Goal: Task Accomplishment & Management: Use online tool/utility

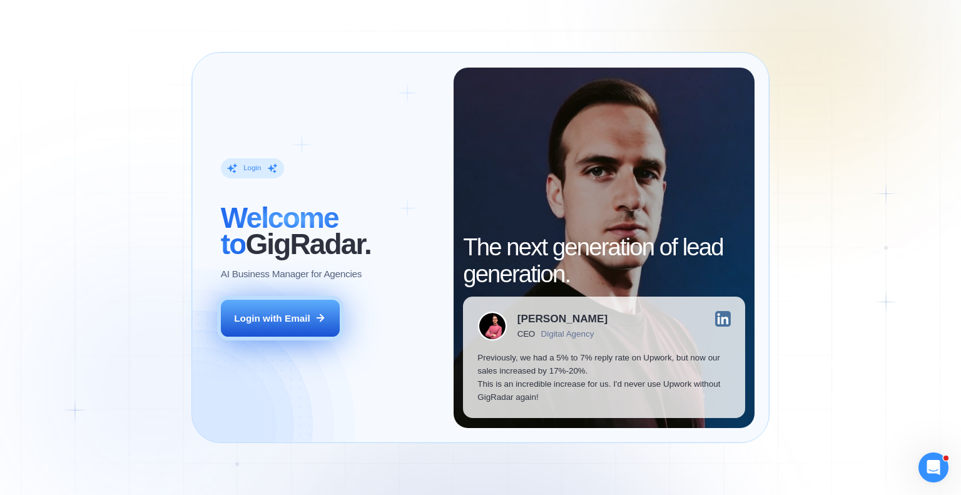
click at [298, 321] on div "Login with Email" at bounding box center [272, 318] width 76 height 13
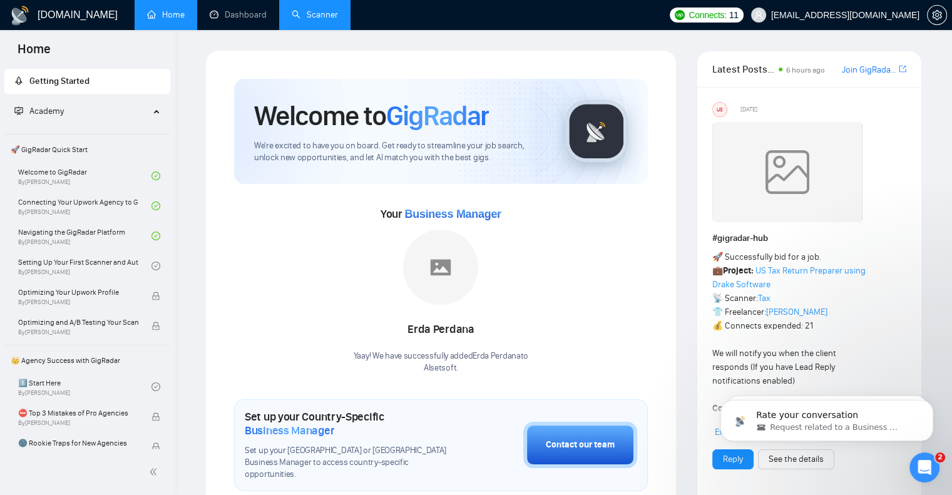
click at [333, 14] on link "Scanner" at bounding box center [315, 14] width 46 height 11
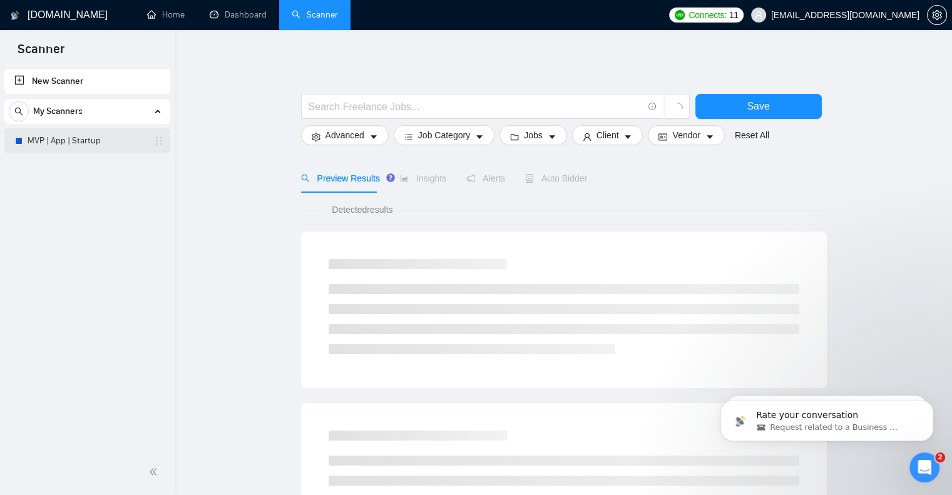
click at [73, 141] on link "MVP | App | Startup" at bounding box center [87, 140] width 119 height 25
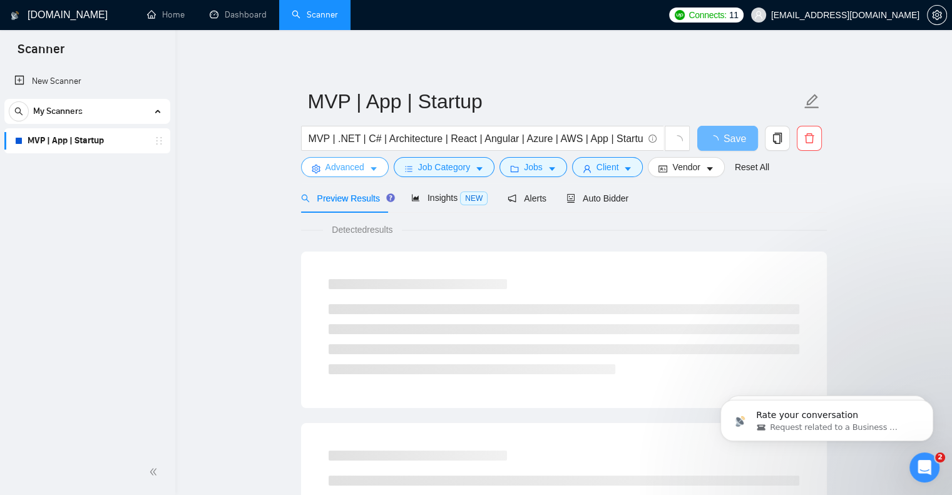
click at [348, 169] on span "Advanced" at bounding box center [344, 167] width 39 height 14
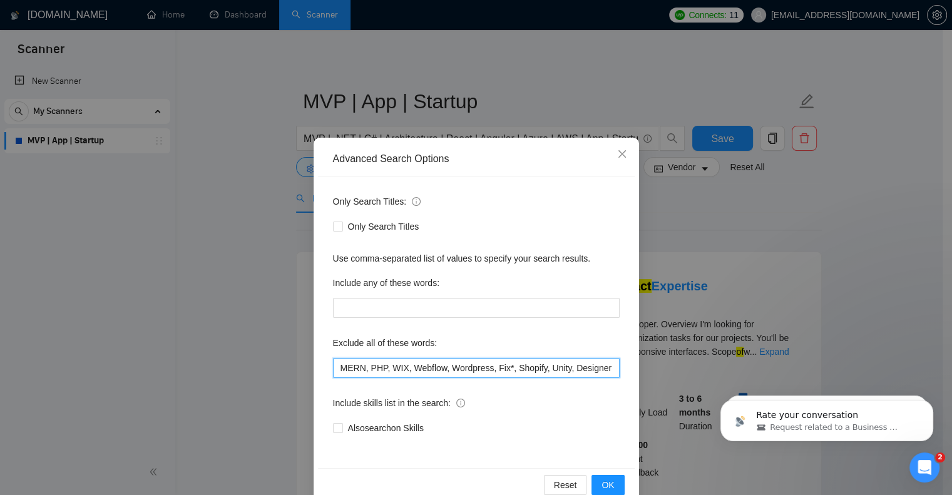
click at [405, 370] on input "MERN, PHP, WIX, Webflow, Wordpress, Fix*, Shopify, Unity, Designer" at bounding box center [476, 368] width 287 height 20
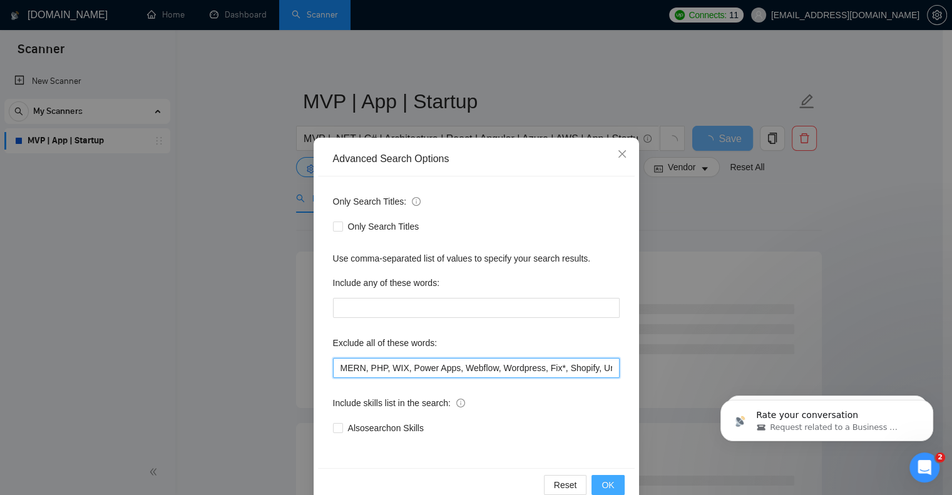
type input "MERN, PHP, WIX, Power Apps, Webflow, Wordpress, Fix*, Shopify, Unity, Designer"
click at [601, 479] on span "OK" at bounding box center [607, 485] width 13 height 14
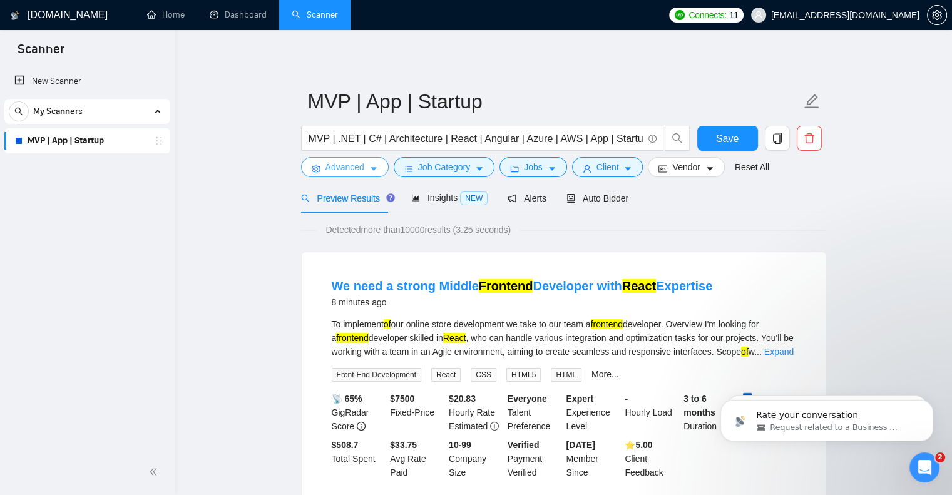
click at [345, 170] on span "Advanced" at bounding box center [344, 167] width 39 height 14
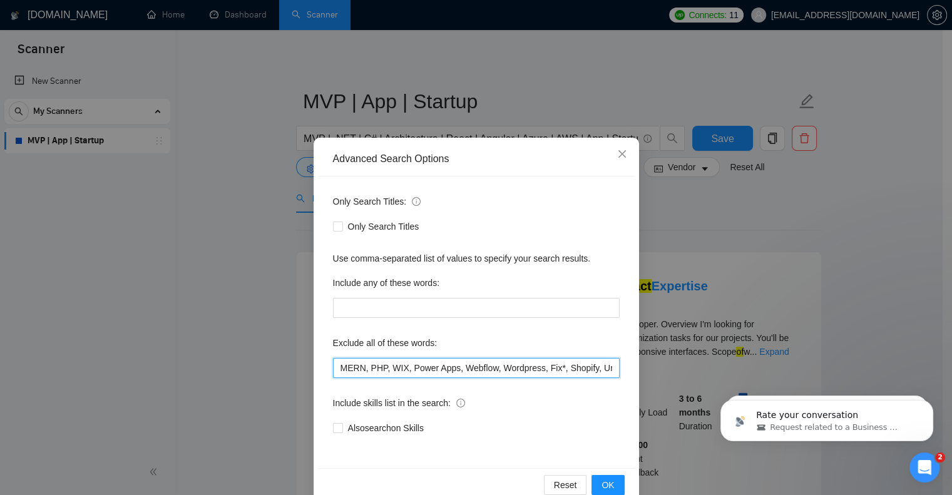
drag, startPoint x: 451, startPoint y: 371, endPoint x: 401, endPoint y: 369, distance: 49.5
click at [401, 369] on input "MERN, PHP, WIX, Power Apps, Webflow, Wordpress, Fix*, Shopify, Unity, Designer" at bounding box center [476, 368] width 287 height 20
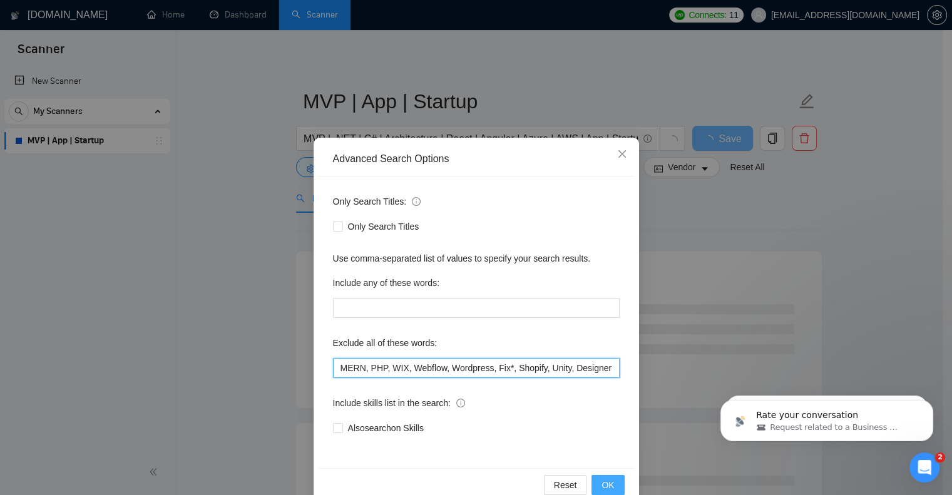
type input "MERN, PHP, WIX, Webflow, Wordpress, Fix*, Shopify, Unity, Designer"
click at [613, 480] on button "OK" at bounding box center [607, 485] width 33 height 20
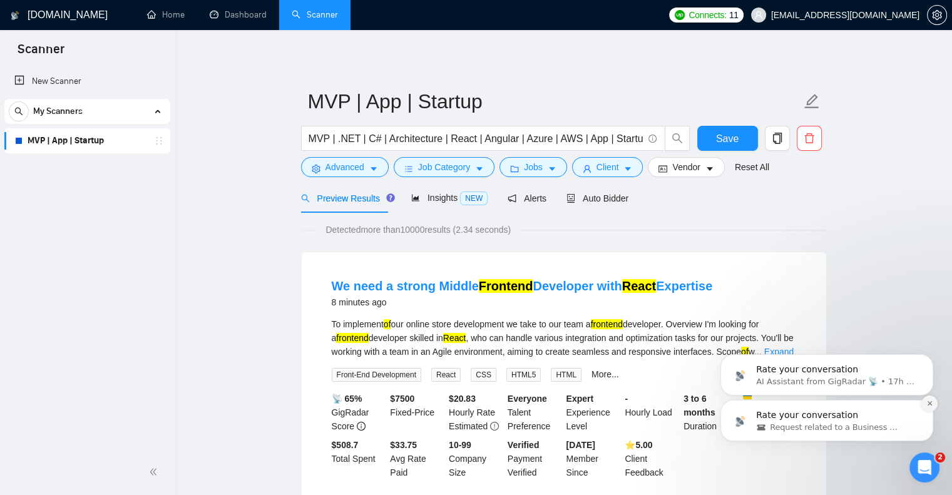
click at [926, 406] on icon "Dismiss notification" at bounding box center [929, 403] width 7 height 7
click at [929, 406] on icon "Dismiss notification" at bounding box center [929, 403] width 7 height 7
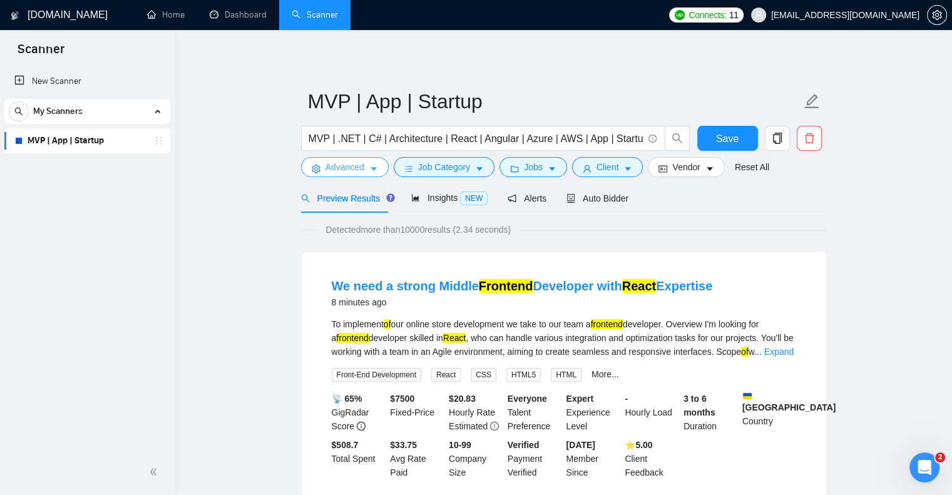
click at [351, 160] on button "Advanced" at bounding box center [345, 167] width 88 height 20
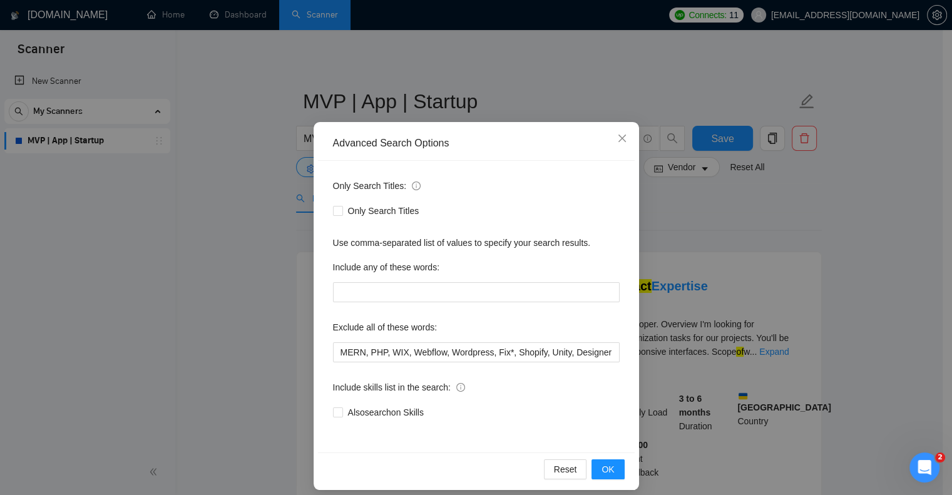
scroll to position [16, 0]
click at [617, 135] on icon "close" at bounding box center [622, 138] width 10 height 10
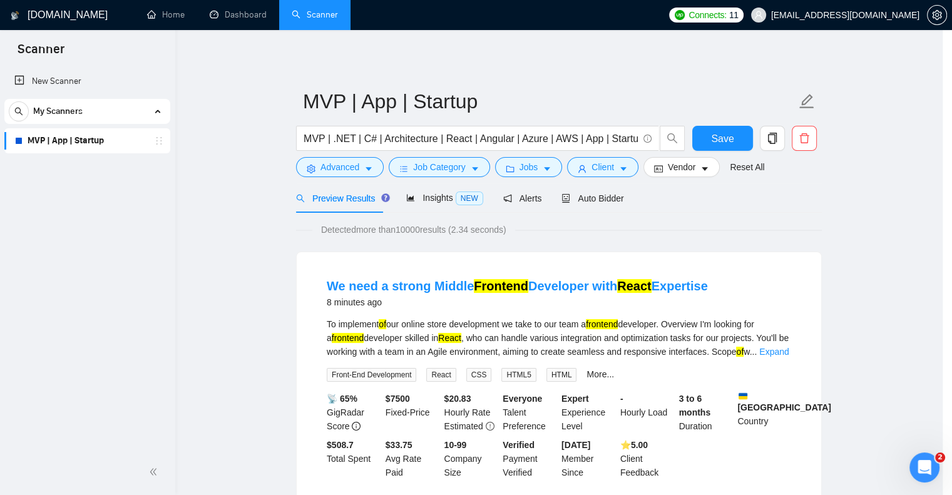
scroll to position [0, 0]
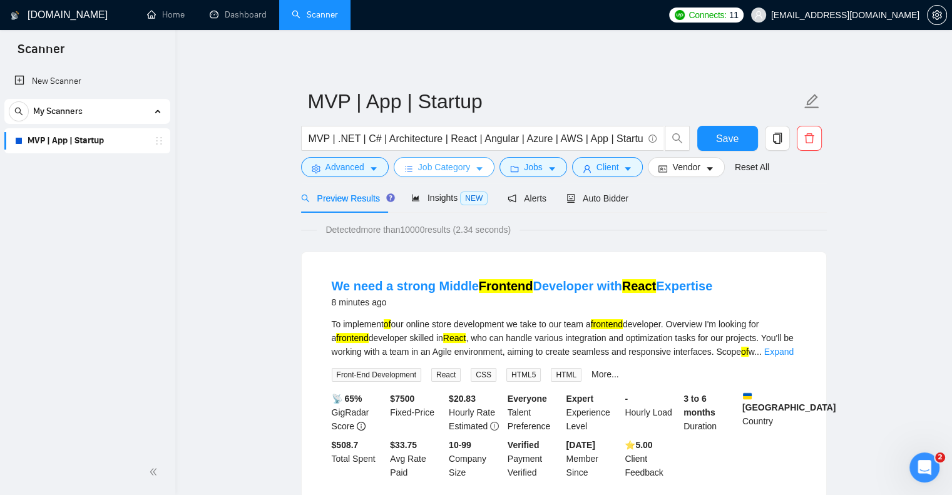
click at [463, 167] on span "Job Category" at bounding box center [444, 167] width 52 height 14
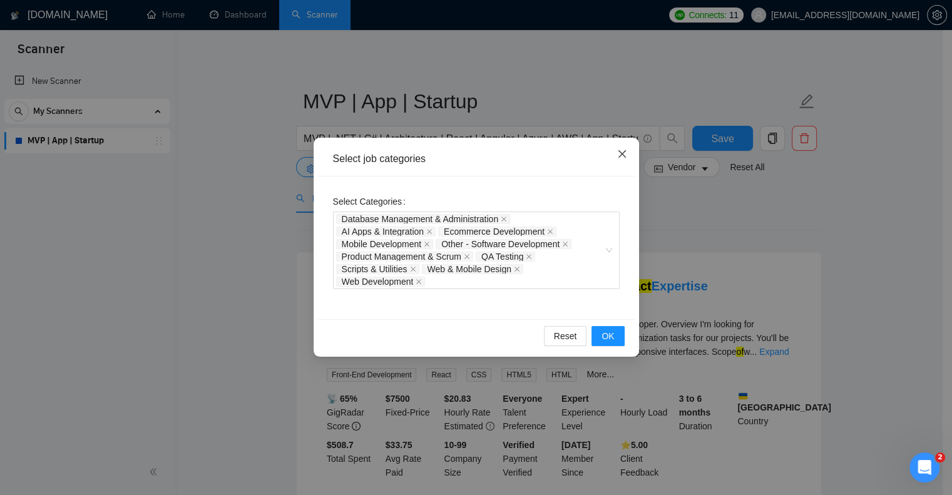
click at [621, 153] on icon "close" at bounding box center [622, 154] width 10 height 10
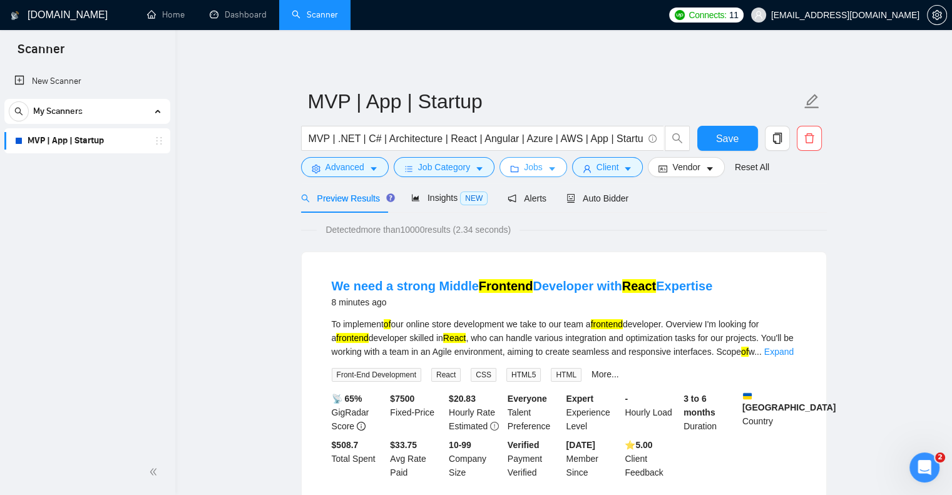
click at [551, 172] on icon "caret-down" at bounding box center [552, 169] width 9 height 9
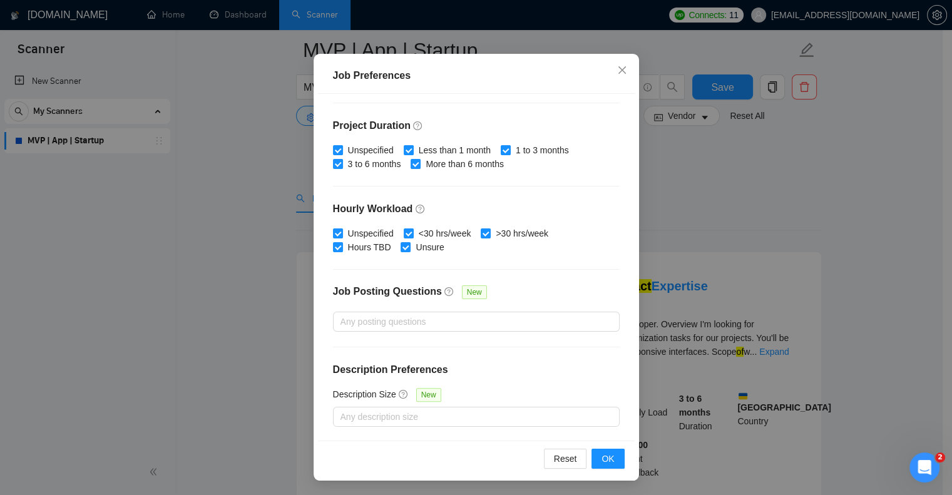
scroll to position [94, 0]
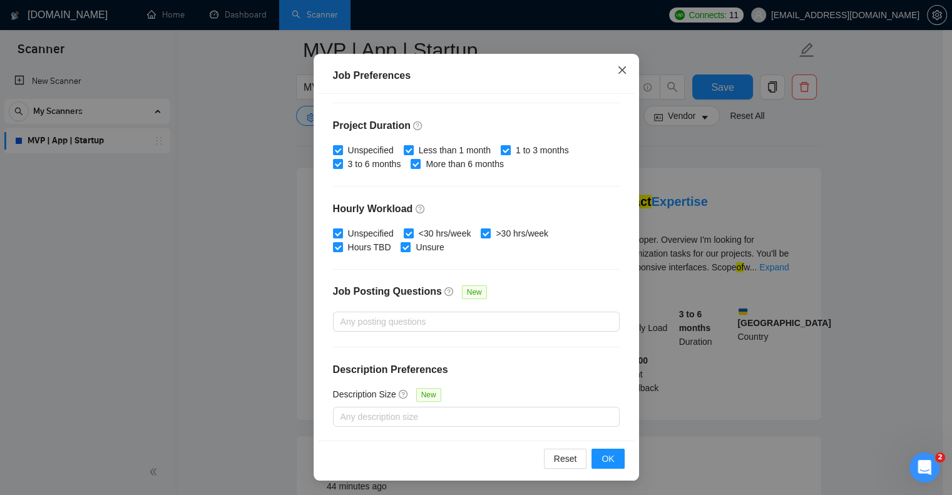
click at [609, 72] on span "Close" at bounding box center [622, 71] width 34 height 34
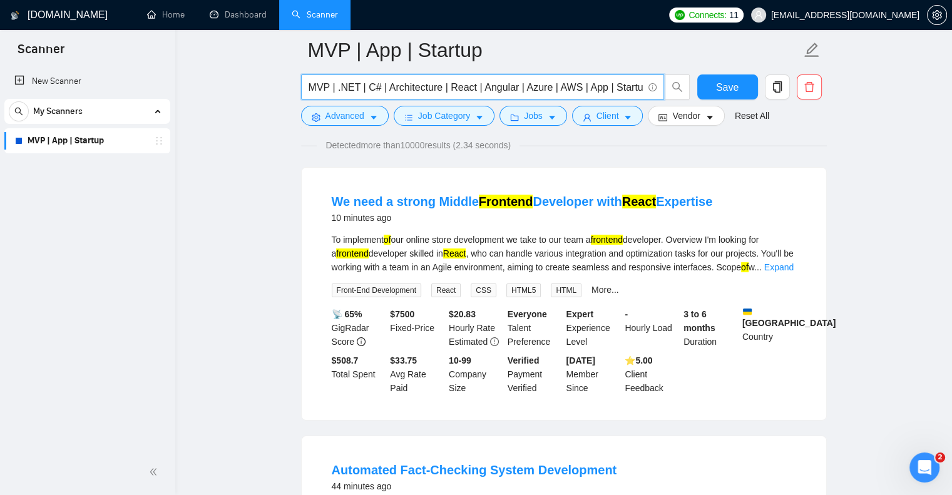
click at [543, 91] on input "MVP | .NET | C# | Architecture | React | Angular | Azure | AWS | App | Startup …" at bounding box center [476, 87] width 334 height 16
click at [81, 82] on link "New Scanner" at bounding box center [87, 81] width 146 height 25
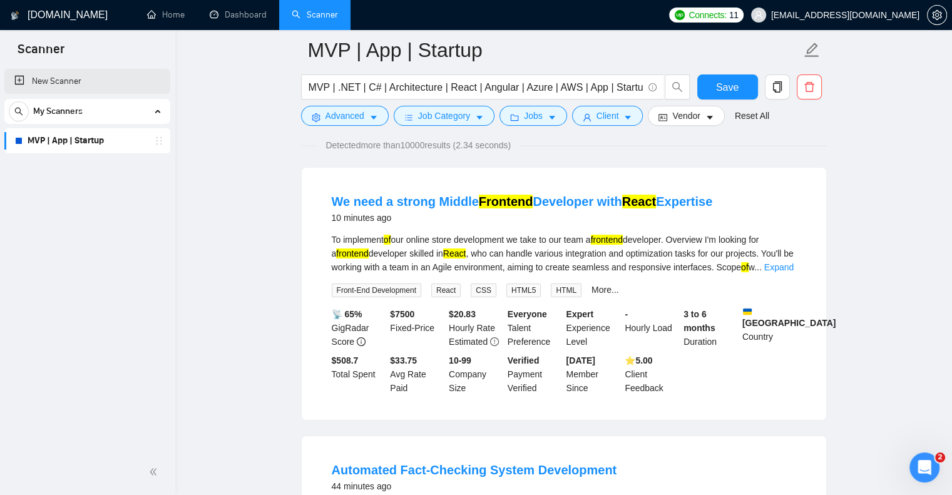
click at [80, 84] on link "New Scanner" at bounding box center [87, 81] width 146 height 25
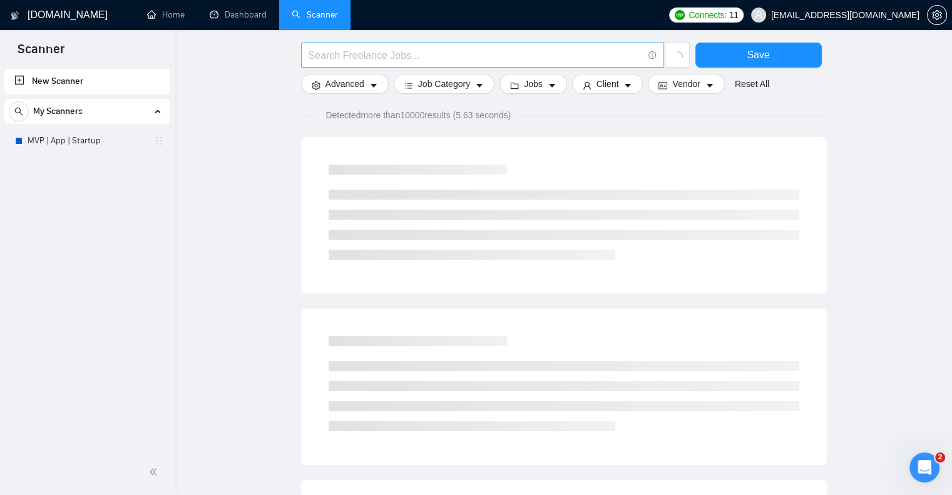
click at [363, 48] on input "text" at bounding box center [476, 56] width 334 height 16
paste input "MVP | .NET | C# | Architecture | React | Angular | Azure | AWS | App | Startup …"
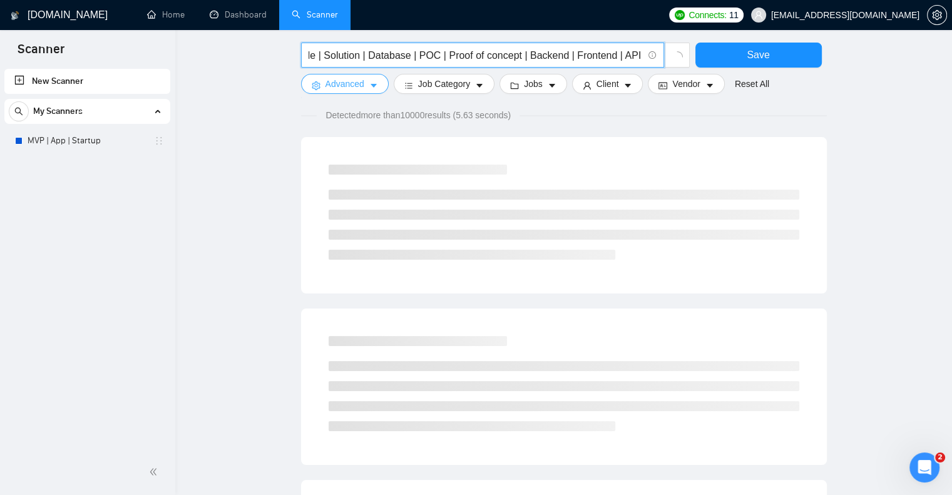
type input "MVP | .NET | C# | Architecture | React | Angular | Azure | AWS | App | Startup …"
click at [355, 87] on span "Advanced" at bounding box center [344, 84] width 39 height 14
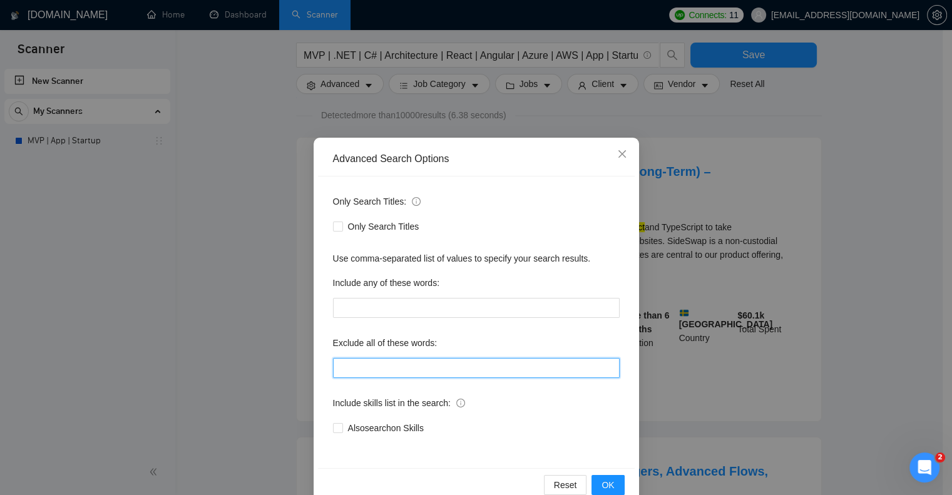
click at [377, 368] on input "text" at bounding box center [476, 368] width 287 height 20
paste input "MERN, PHP, WIX, Webflow, Wordpress, Fix*, Shopify, Unity, Designer"
type input "MERN, PHP, WIX, Webflow, Wordpress, Fix*, Shopify, Unity, Designer"
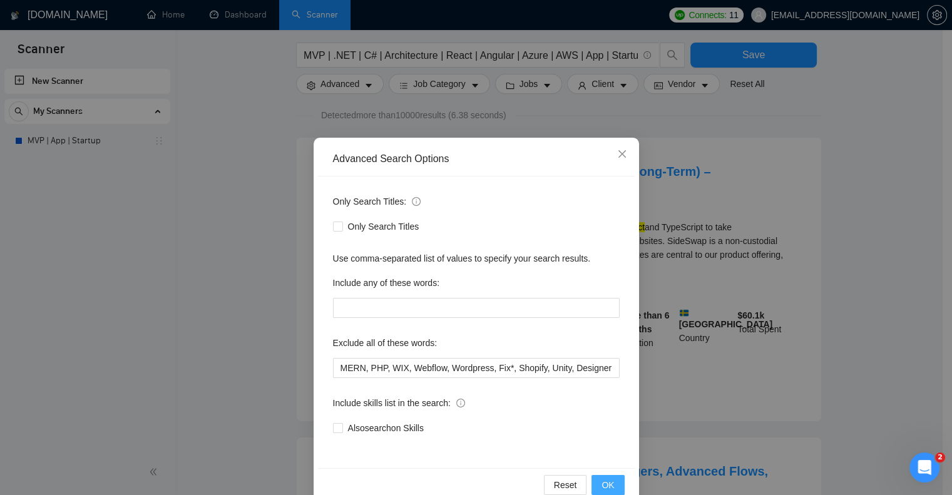
click at [601, 478] on span "OK" at bounding box center [607, 485] width 13 height 14
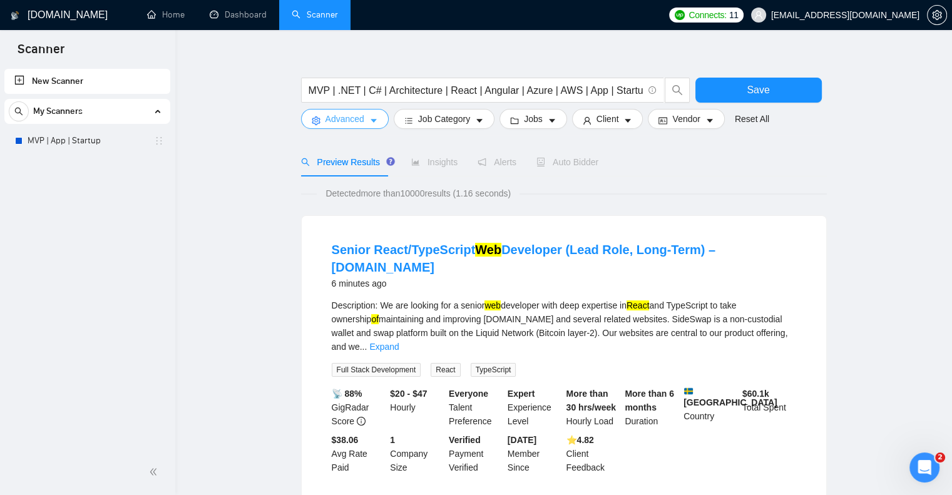
scroll to position [24, 0]
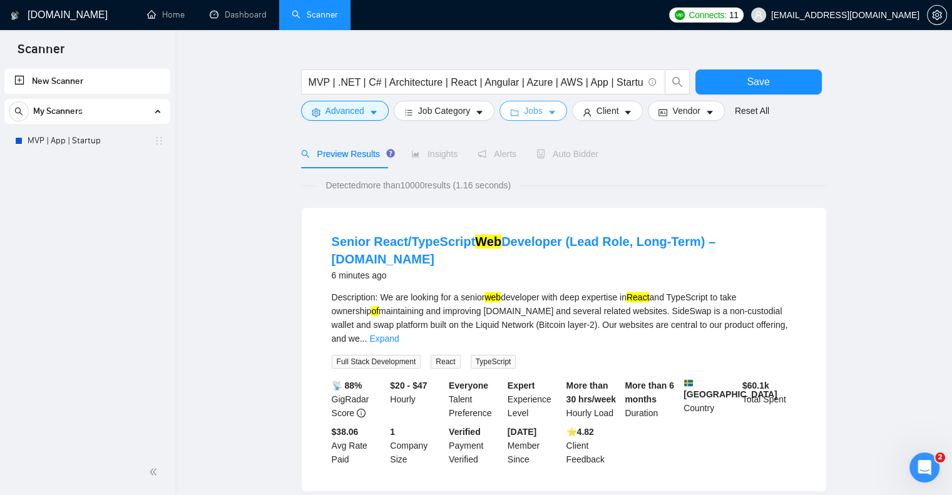
click at [526, 112] on span "Jobs" at bounding box center [533, 111] width 19 height 14
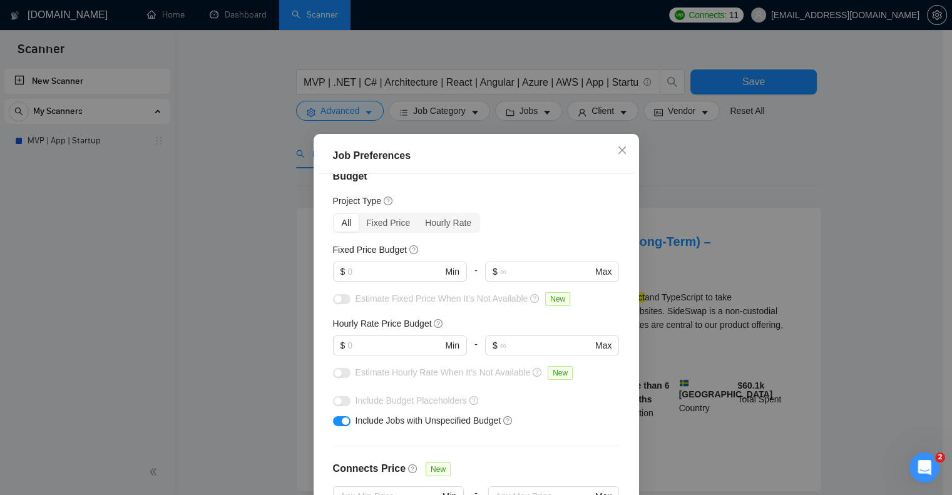
scroll to position [0, 0]
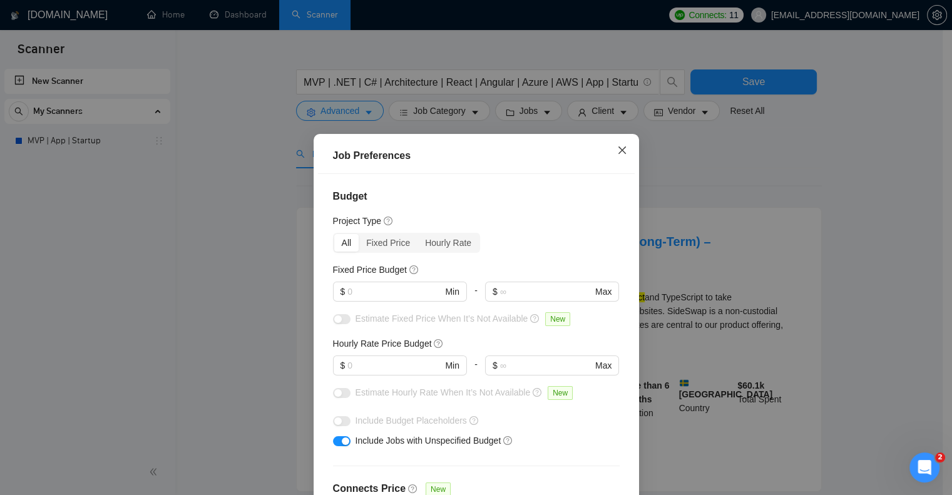
click at [613, 159] on span "Close" at bounding box center [622, 151] width 34 height 34
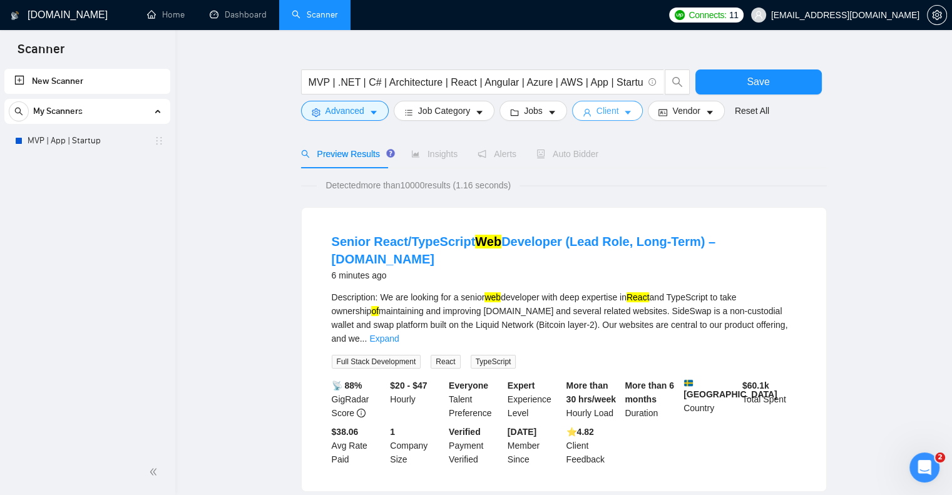
click at [616, 114] on button "Client" at bounding box center [607, 111] width 71 height 20
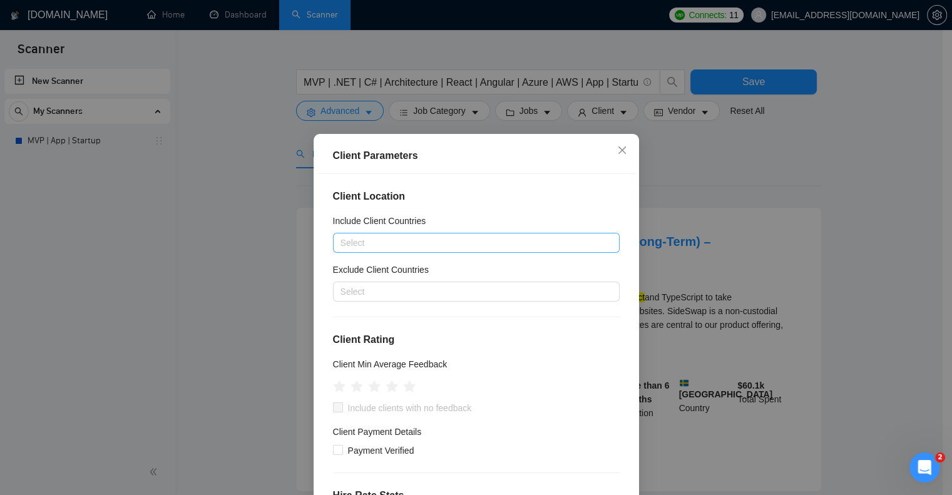
click at [504, 243] on div at bounding box center [470, 242] width 268 height 15
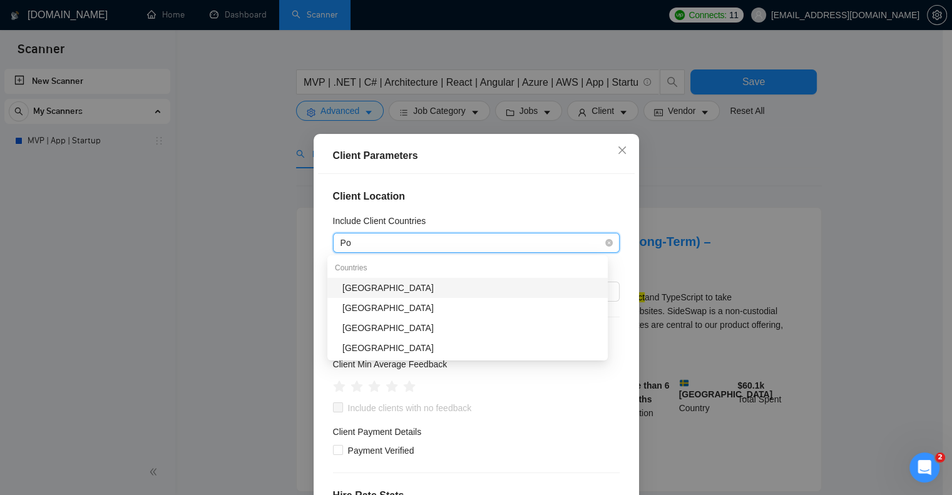
type input "Pol"
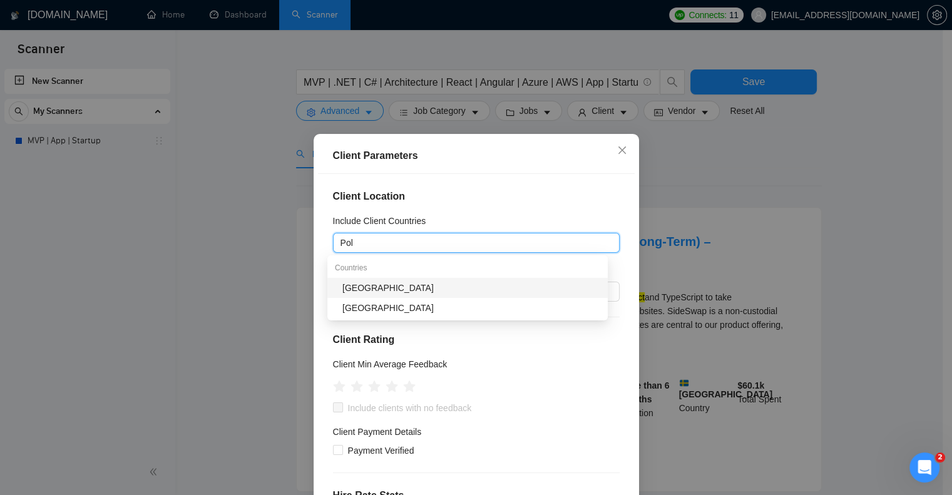
click at [446, 287] on div "[GEOGRAPHIC_DATA]" at bounding box center [471, 288] width 258 height 14
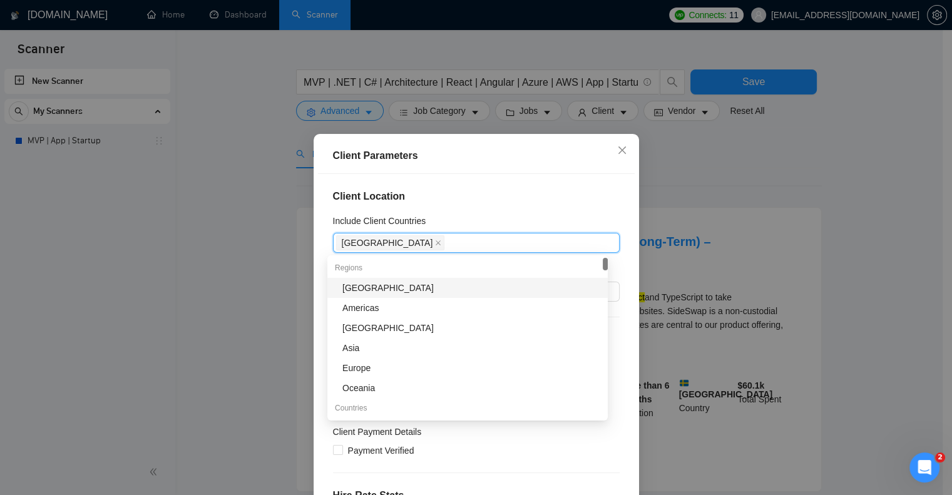
click at [513, 199] on h4 "Client Location" at bounding box center [476, 196] width 287 height 15
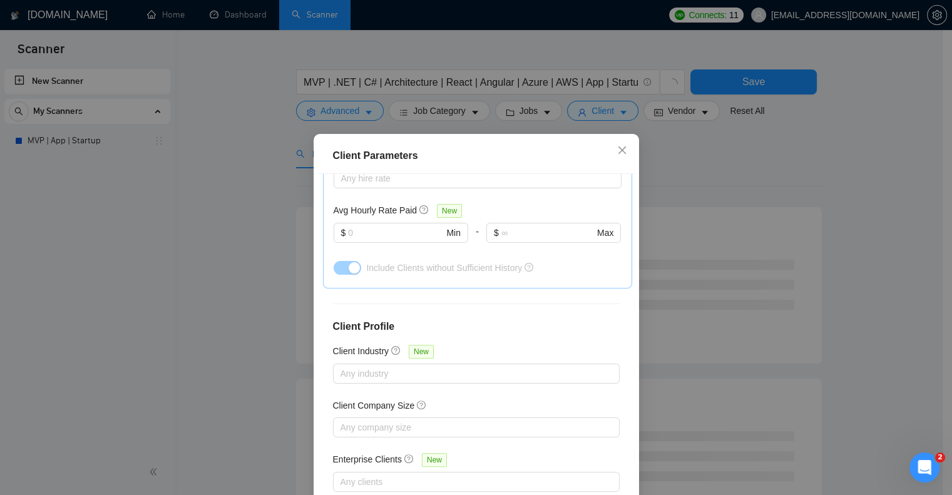
scroll to position [80, 0]
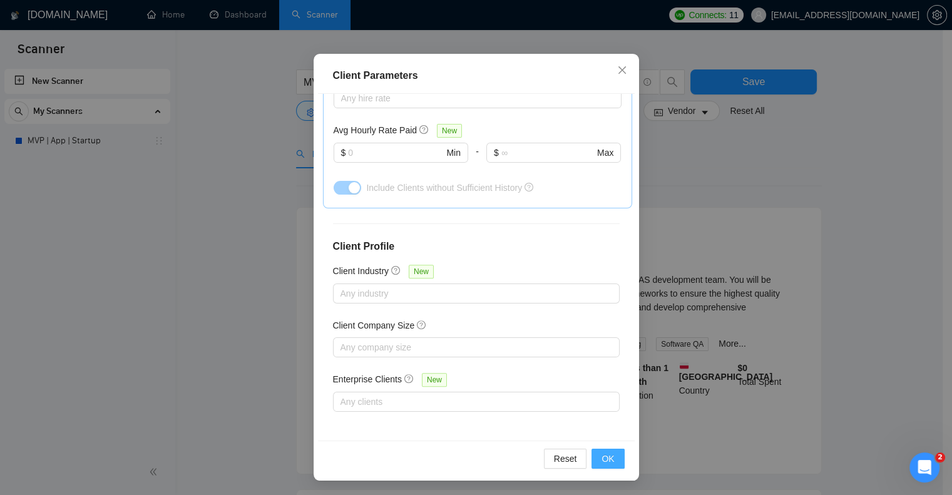
click at [606, 464] on span "OK" at bounding box center [607, 459] width 13 height 14
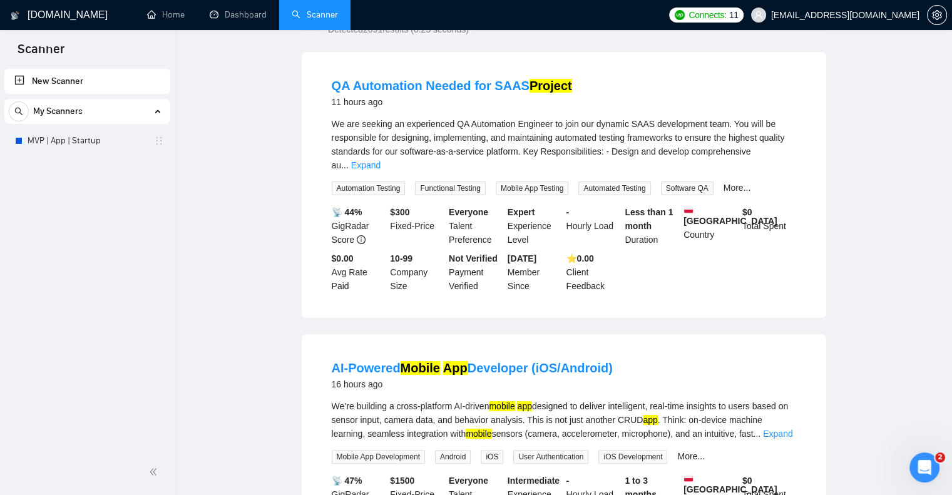
scroll to position [0, 0]
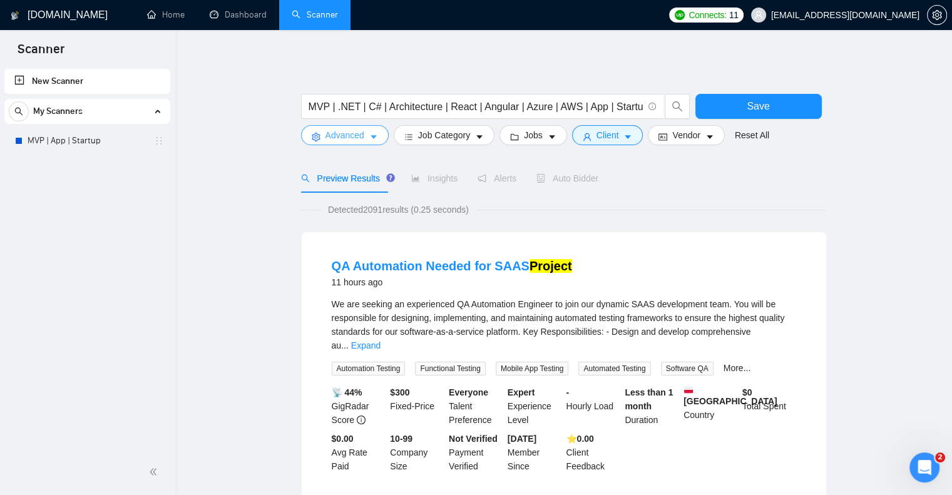
click at [381, 142] on button "Advanced" at bounding box center [345, 135] width 88 height 20
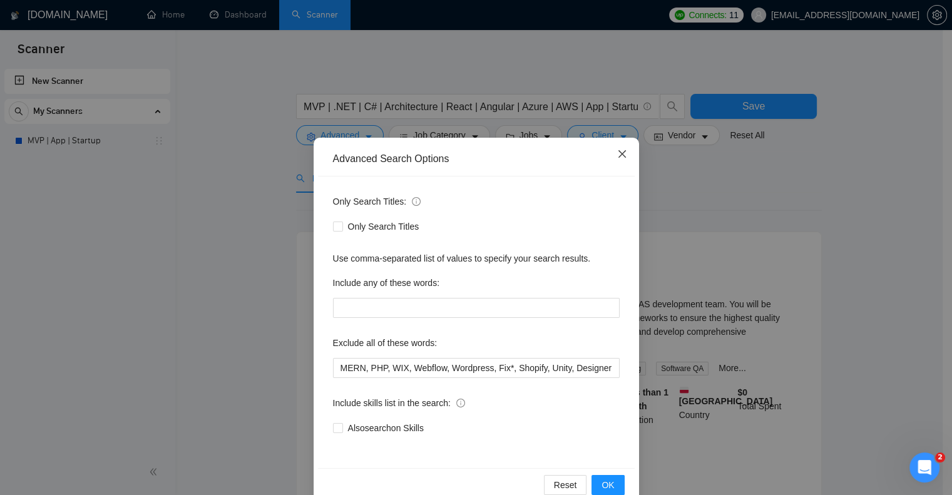
click at [617, 151] on icon "close" at bounding box center [622, 154] width 10 height 10
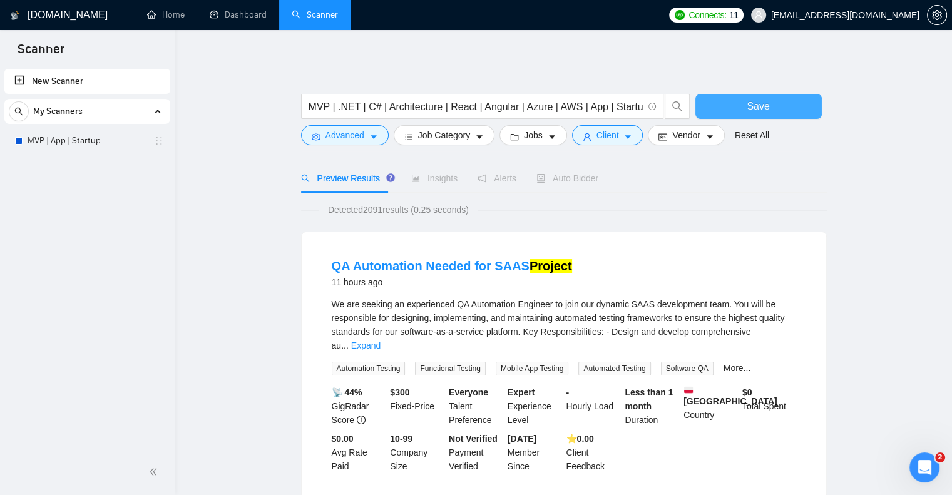
click at [735, 107] on button "Save" at bounding box center [758, 106] width 126 height 25
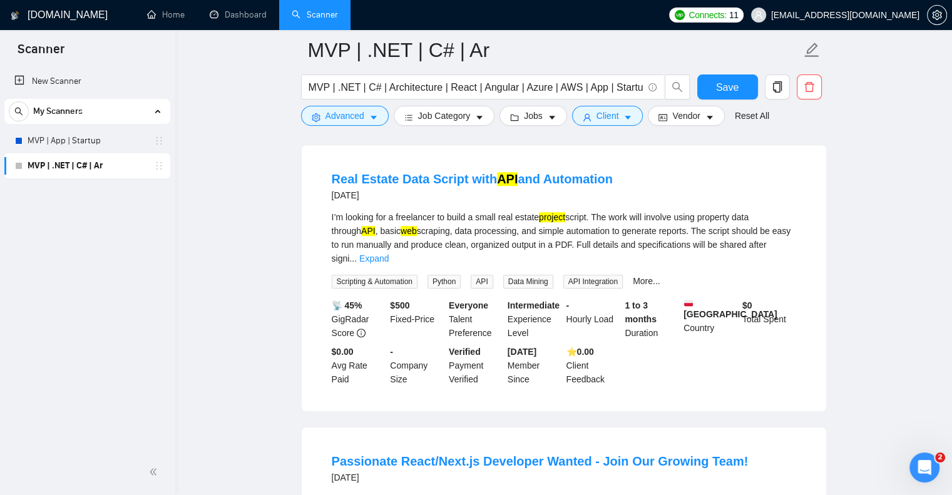
scroll to position [955, 0]
click at [389, 252] on link "Expand" at bounding box center [373, 257] width 29 height 10
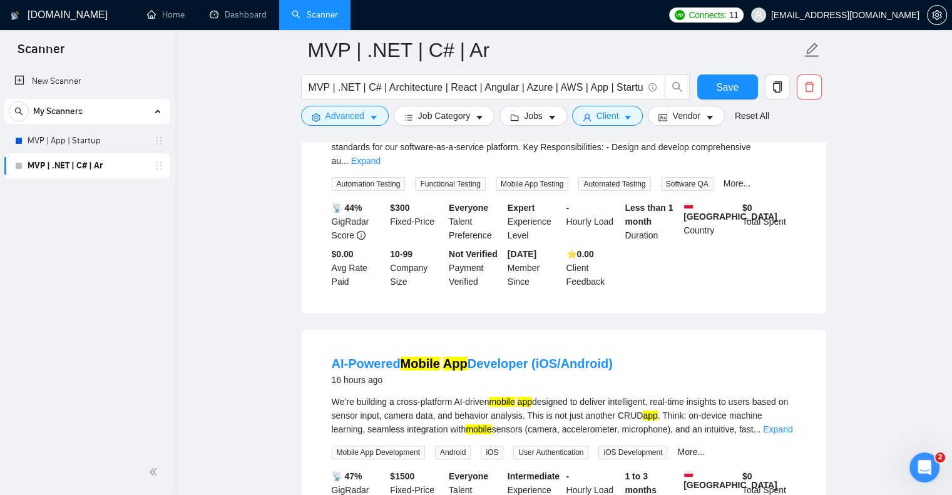
scroll to position [53, 0]
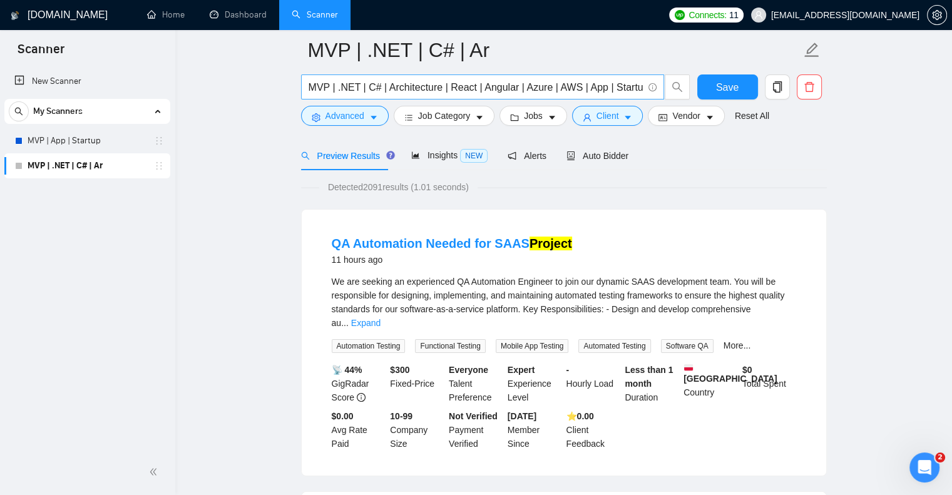
click at [615, 88] on input "MVP | .NET | C# | Architecture | React | Angular | Azure | AWS | App | Startup …" at bounding box center [476, 87] width 334 height 16
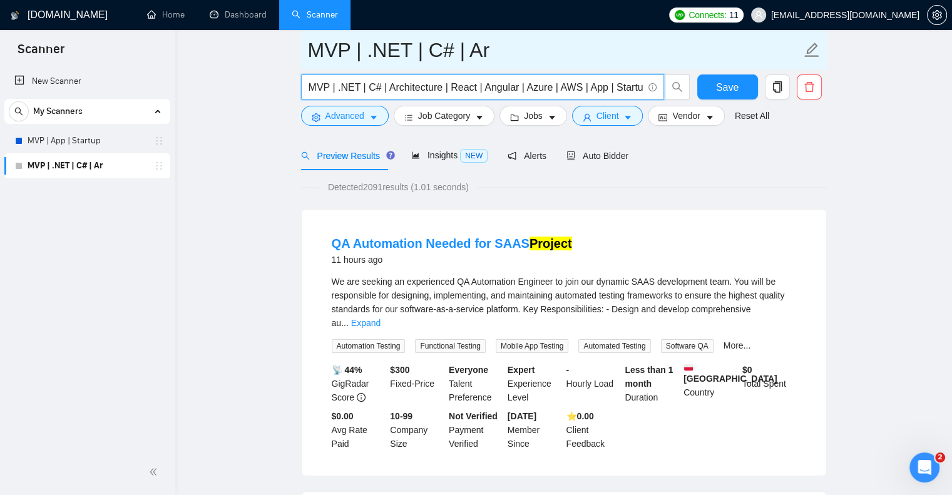
click at [808, 50] on icon "edit" at bounding box center [811, 50] width 16 height 16
click at [496, 47] on input "MVP | .NET | C# | Ar" at bounding box center [554, 49] width 493 height 31
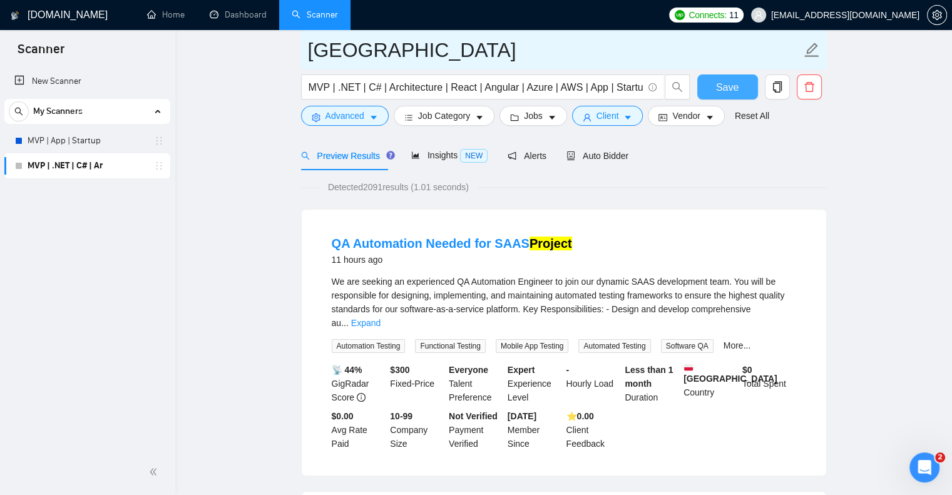
type input "[GEOGRAPHIC_DATA]"
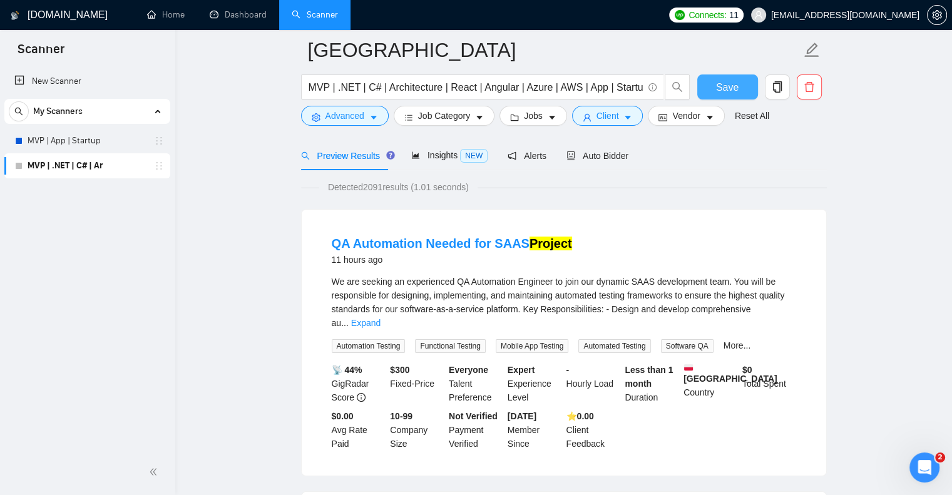
click at [728, 86] on span "Save" at bounding box center [727, 87] width 23 height 16
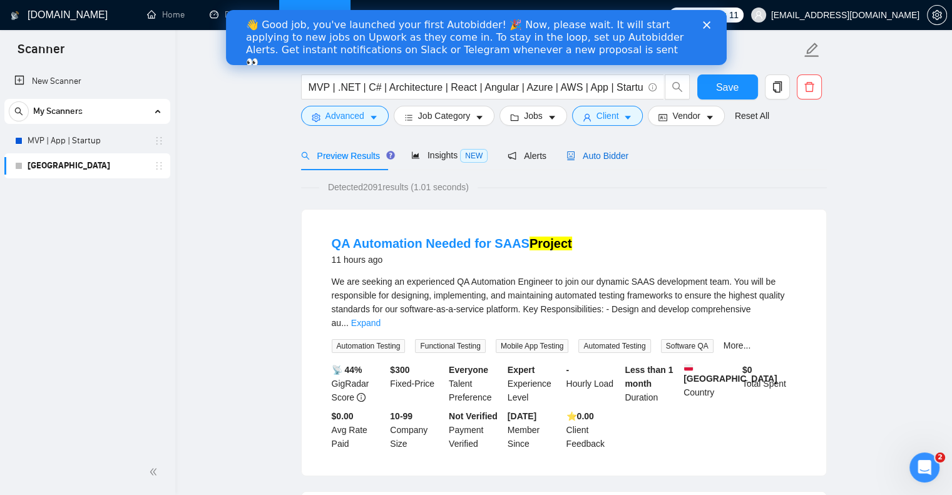
click at [602, 158] on span "Auto Bidder" at bounding box center [597, 156] width 62 height 10
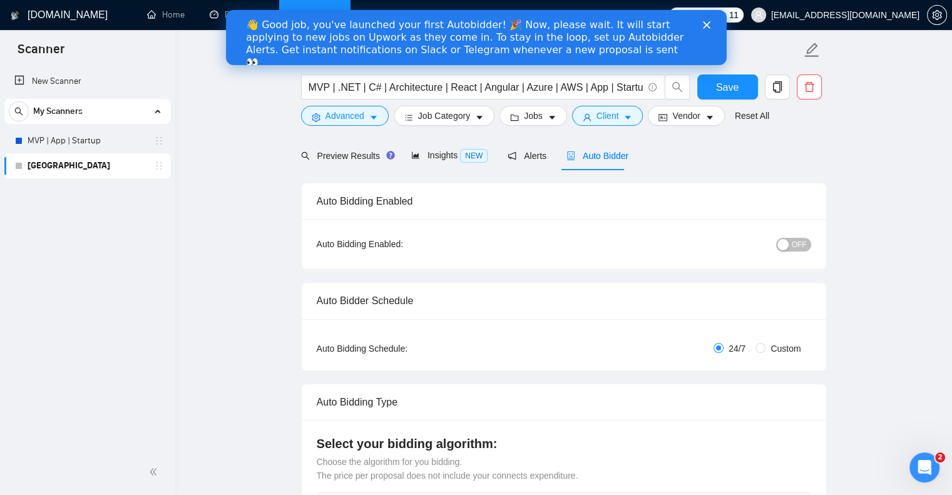
click at [709, 21] on icon "Close" at bounding box center [706, 25] width 8 height 8
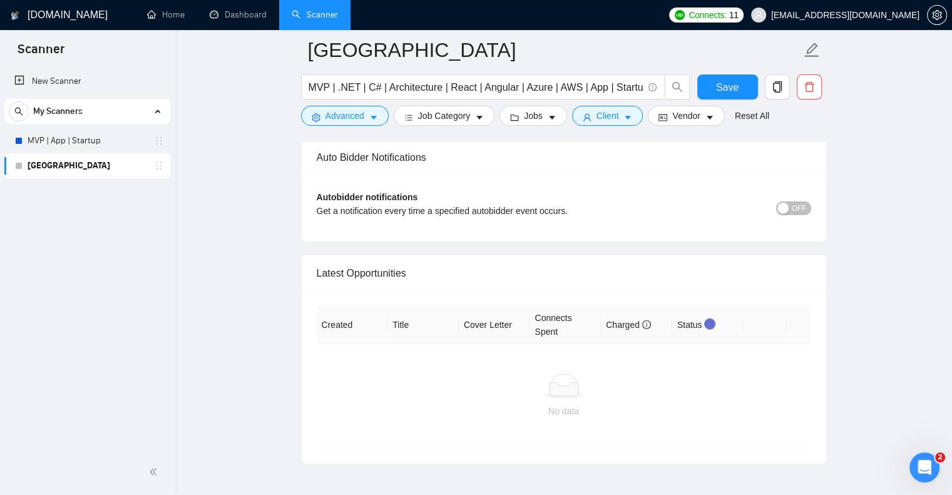
scroll to position [2915, 0]
click at [795, 207] on span "OFF" at bounding box center [799, 208] width 15 height 14
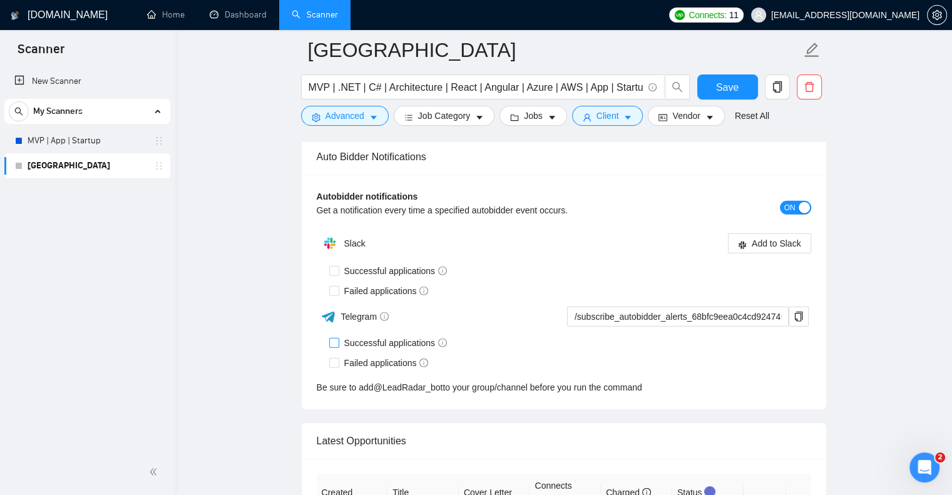
click at [335, 340] on input "Successful applications" at bounding box center [333, 342] width 9 height 9
checkbox input "true"
click at [333, 358] on input "Failed applications" at bounding box center [333, 362] width 9 height 9
checkbox input "true"
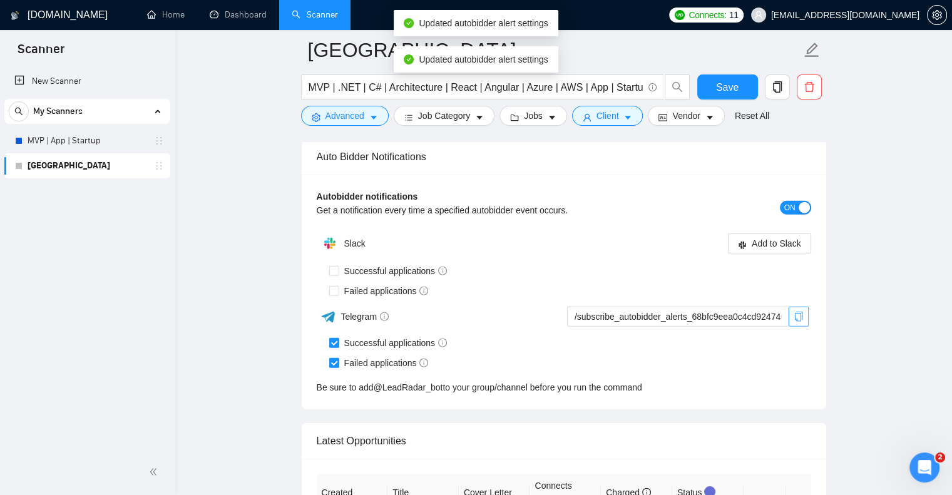
click at [793, 307] on button "button" at bounding box center [798, 317] width 20 height 20
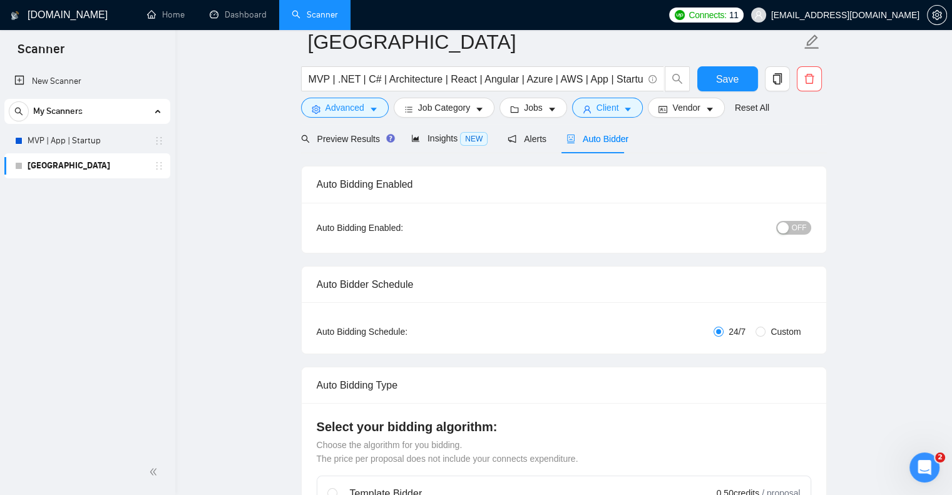
scroll to position [0, 0]
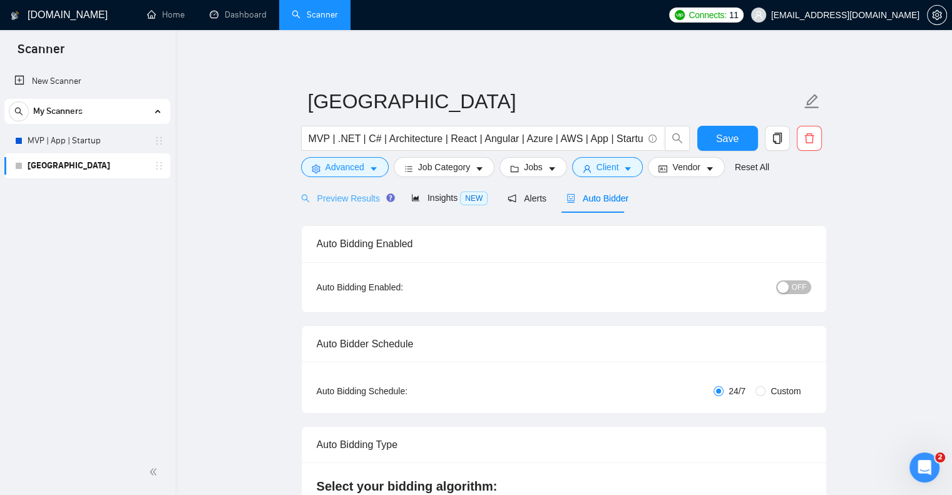
click at [346, 207] on div "Preview Results" at bounding box center [346, 197] width 90 height 29
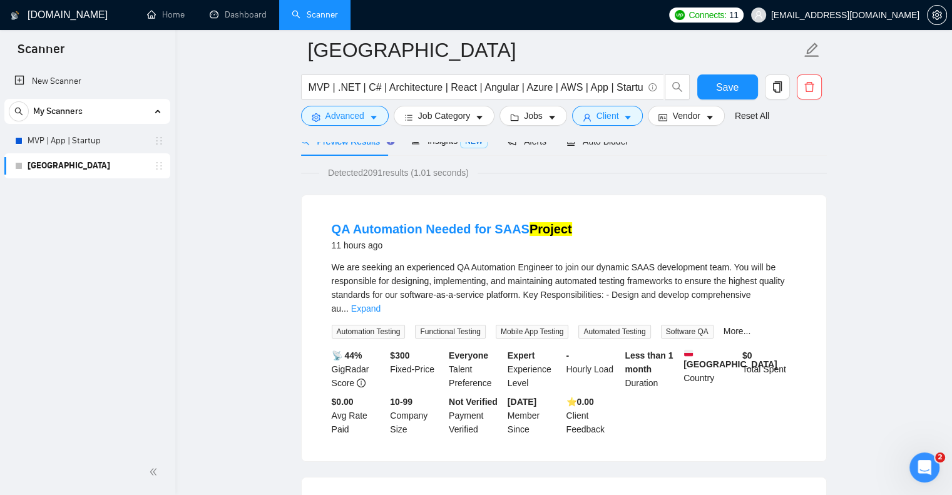
scroll to position [68, 0]
click at [352, 115] on span "Advanced" at bounding box center [344, 116] width 39 height 14
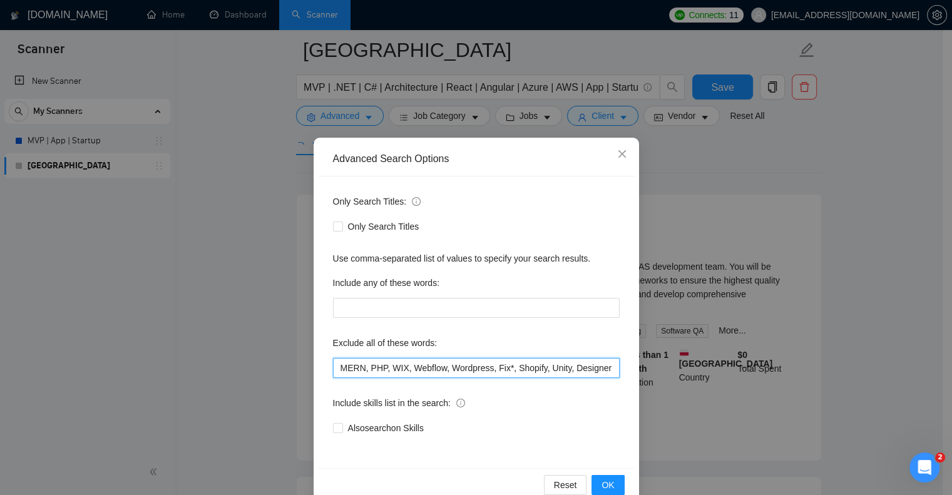
click at [600, 367] on input "MERN, PHP, WIX, Webflow, Wordpress, Fix*, Shopify, Unity, Designer" at bounding box center [476, 368] width 287 height 20
type input "MERN, PHP, WIX, Webflow, Wordpress, Fix*, Shopify, Unity, Designer, Developer"
click at [611, 485] on button "OK" at bounding box center [607, 485] width 33 height 20
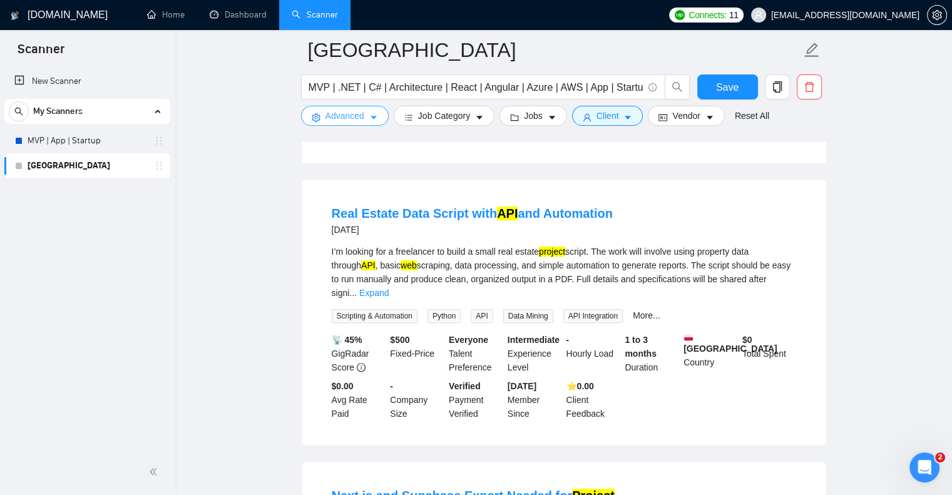
scroll to position [0, 0]
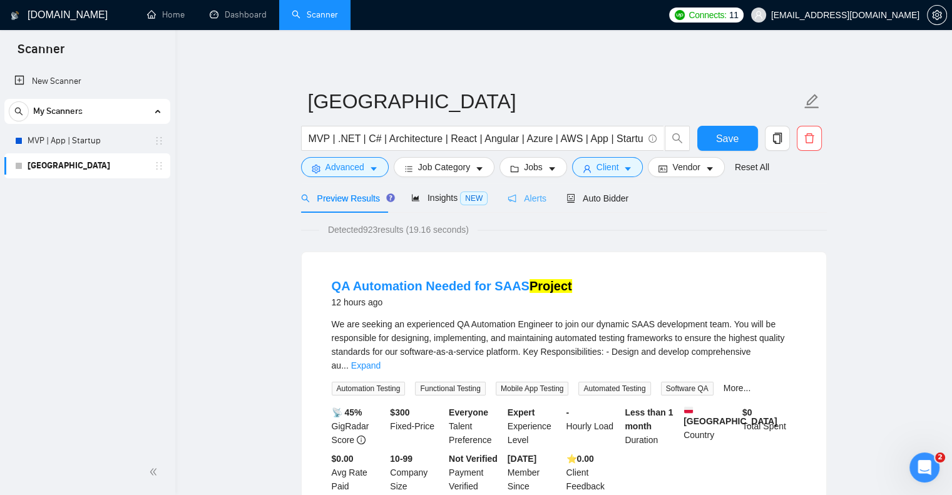
click at [526, 190] on div "Alerts" at bounding box center [527, 197] width 39 height 29
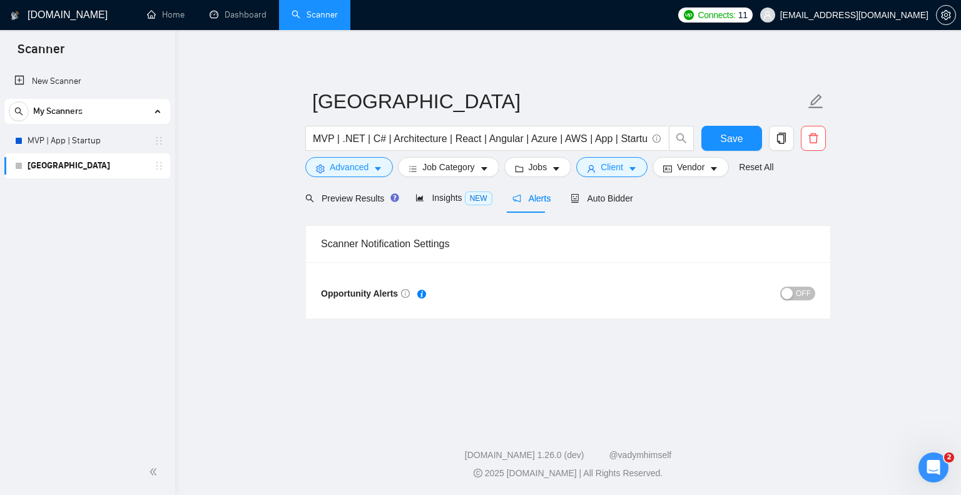
click at [801, 292] on span "OFF" at bounding box center [803, 294] width 15 height 14
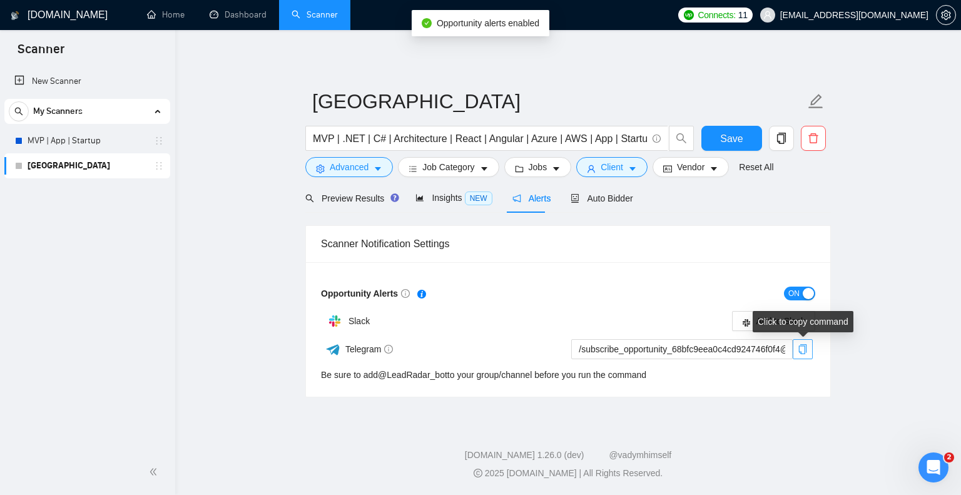
click at [805, 351] on icon "copy" at bounding box center [803, 349] width 8 height 10
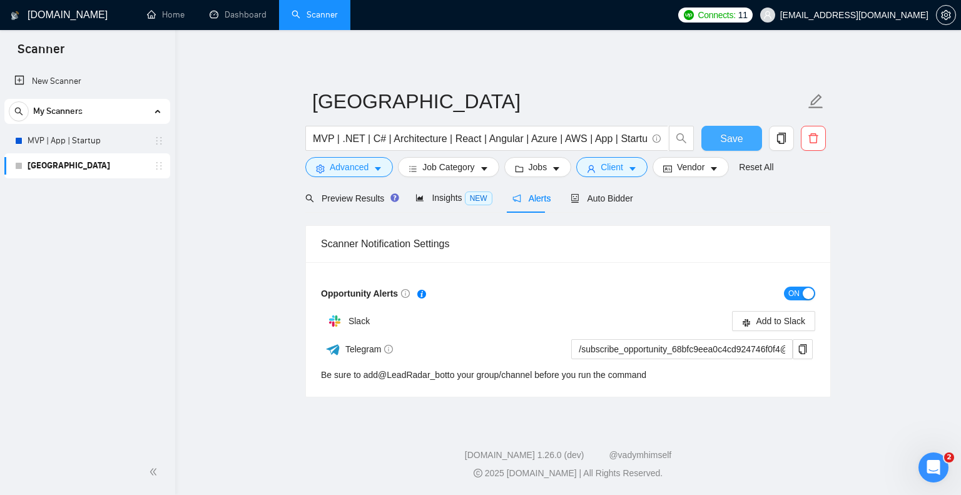
click at [735, 136] on span "Save" at bounding box center [731, 139] width 23 height 16
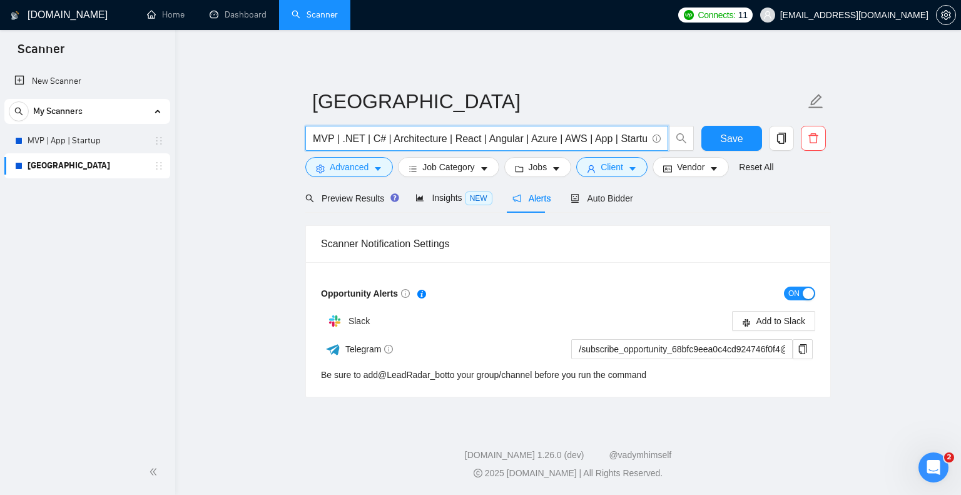
click at [583, 141] on input "MVP | .NET | C# | Architecture | React | Angular | Azure | AWS | App | Startup …" at bounding box center [480, 139] width 334 height 16
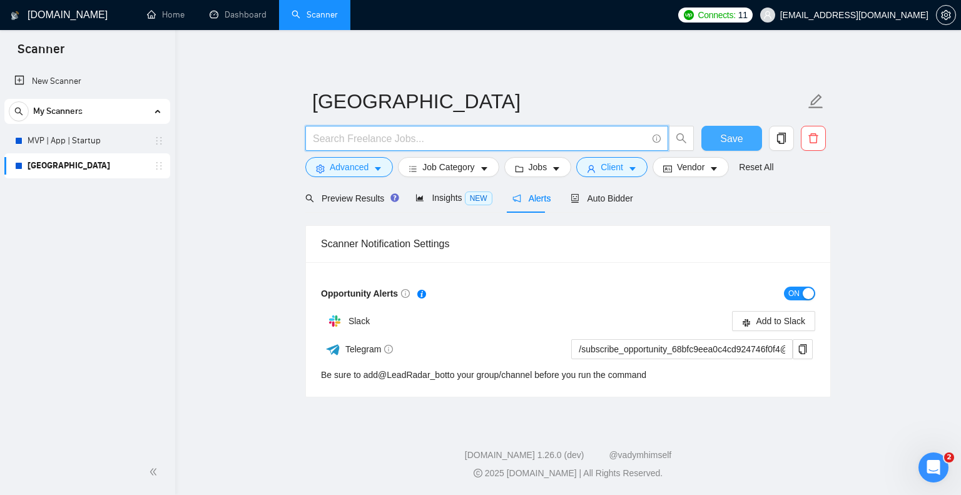
click at [735, 136] on span "Save" at bounding box center [731, 139] width 23 height 16
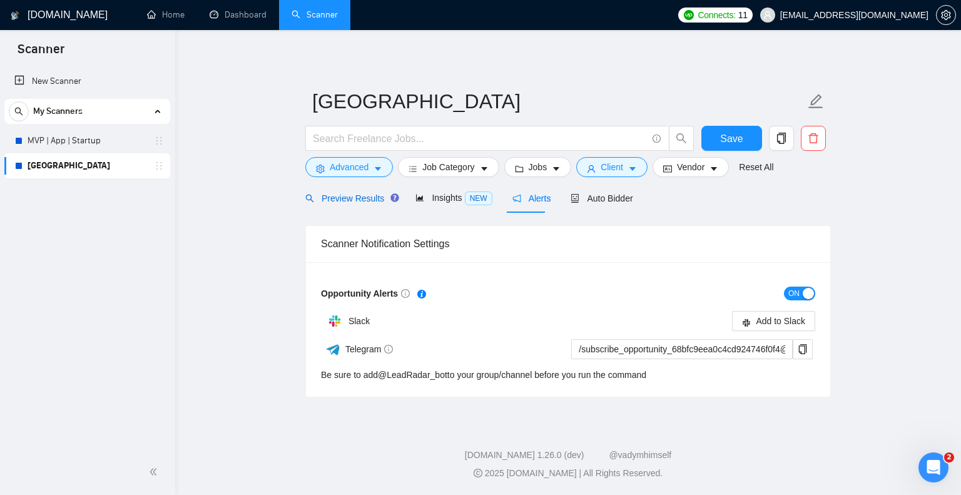
click at [331, 191] on div "Preview Results" at bounding box center [350, 198] width 90 height 14
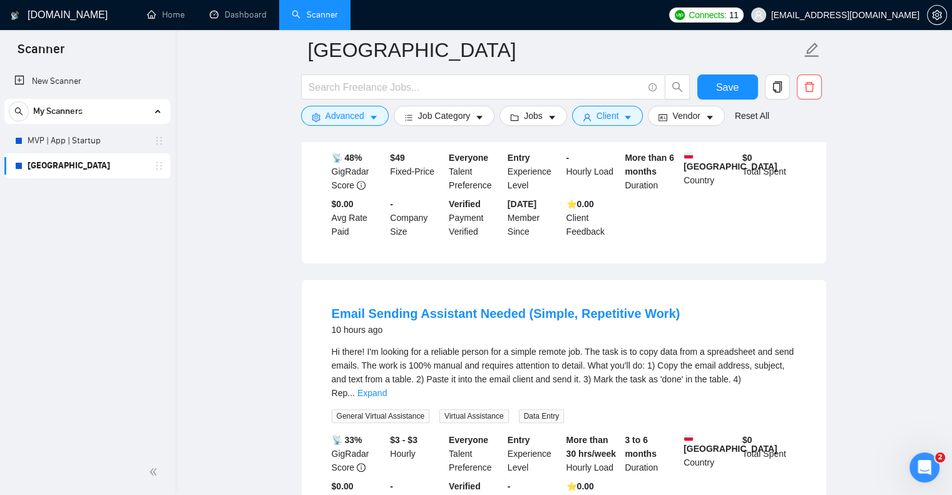
scroll to position [534, 0]
click at [548, 113] on span "caret-down" at bounding box center [552, 117] width 9 height 9
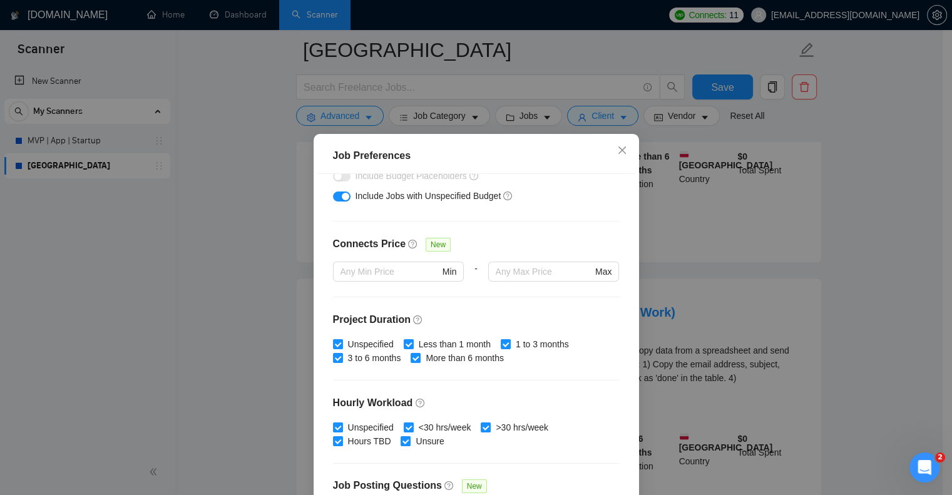
scroll to position [245, 0]
click at [539, 64] on div "Job Preferences Budget Project Type All Fixed Price Hourly Rate Fixed Price Bud…" at bounding box center [476, 247] width 952 height 495
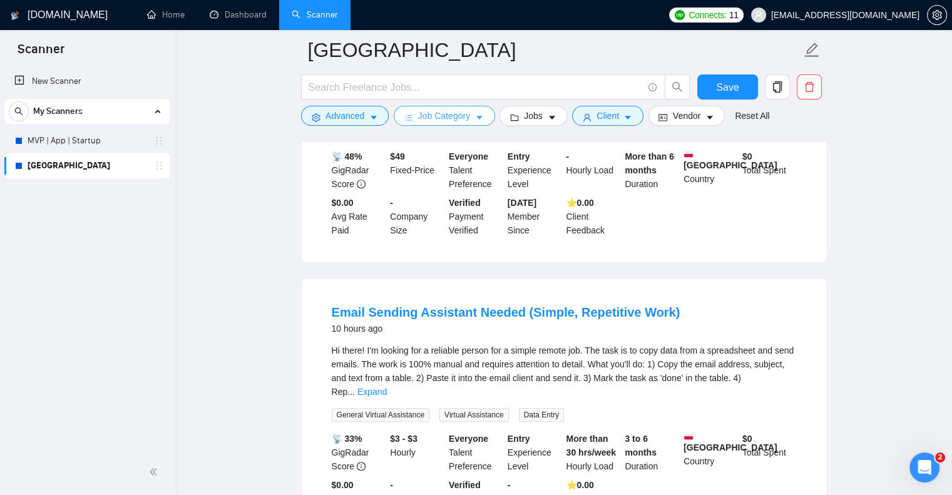
click at [461, 122] on span "Job Category" at bounding box center [444, 116] width 52 height 14
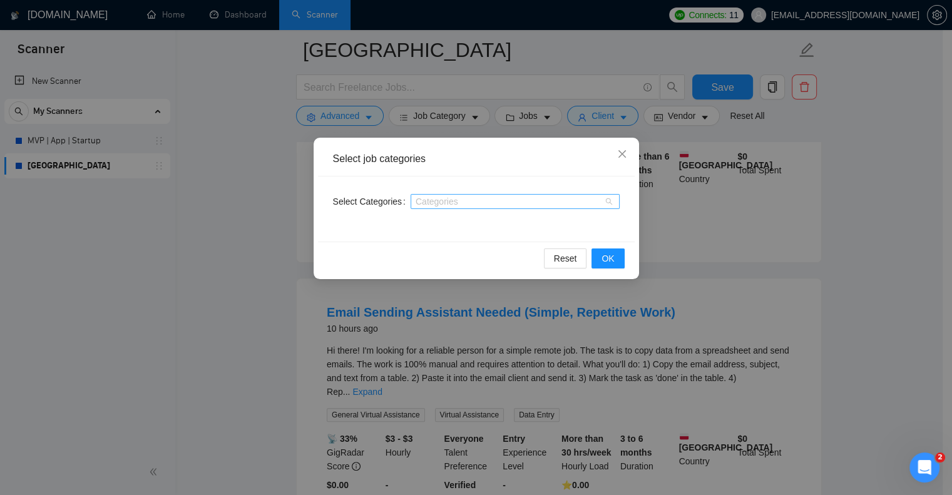
click at [427, 207] on div "Categories" at bounding box center [515, 201] width 209 height 15
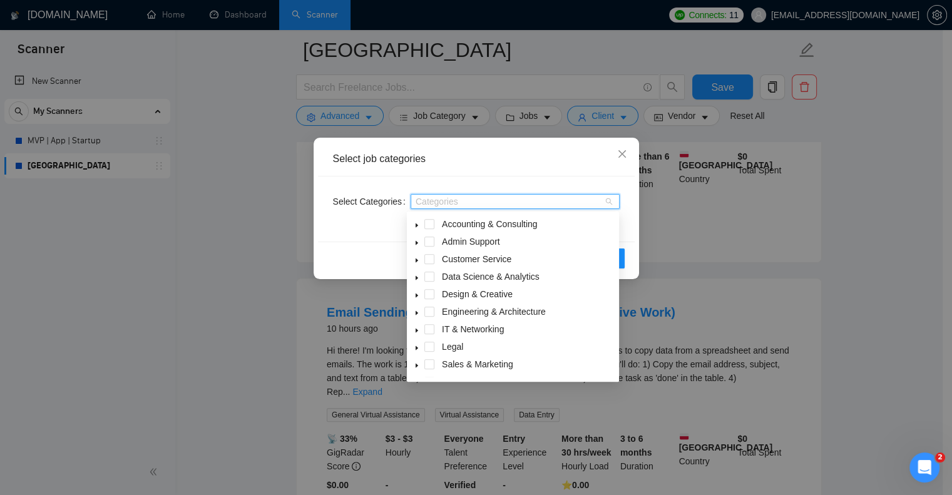
click at [416, 332] on icon "caret-down" at bounding box center [417, 331] width 3 height 4
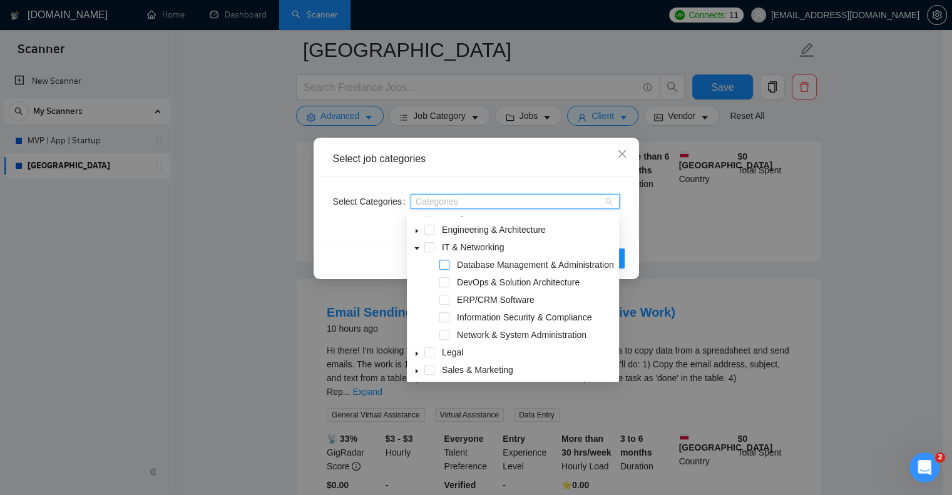
scroll to position [83, 0]
click at [448, 268] on span at bounding box center [444, 264] width 10 height 10
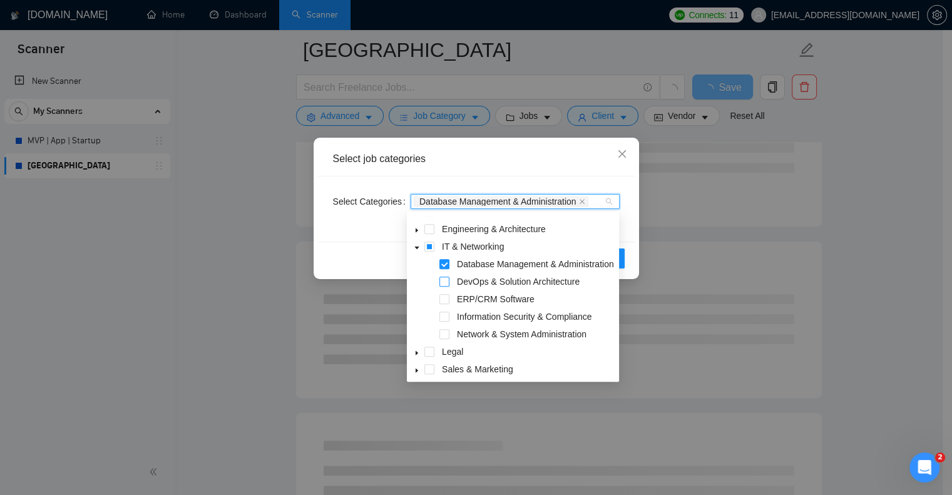
click at [448, 287] on span at bounding box center [444, 282] width 10 height 10
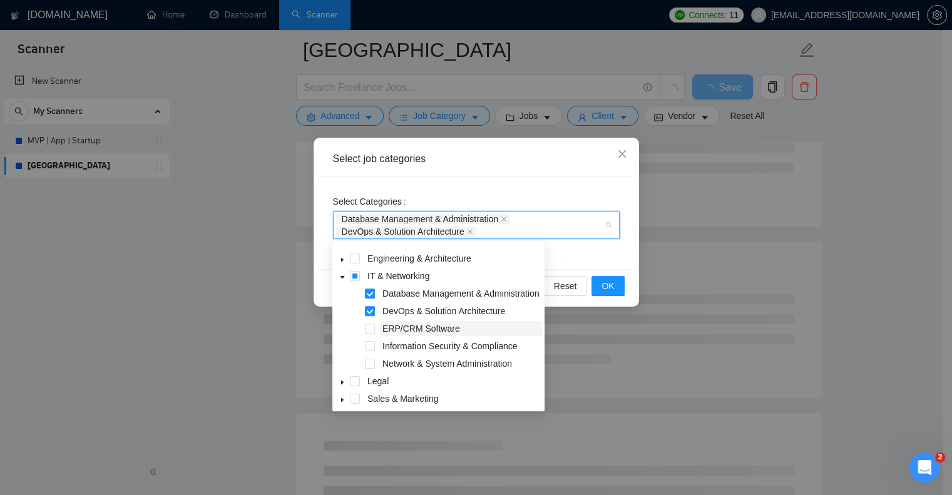
click at [413, 334] on span "ERP/CRM Software" at bounding box center [421, 329] width 78 height 10
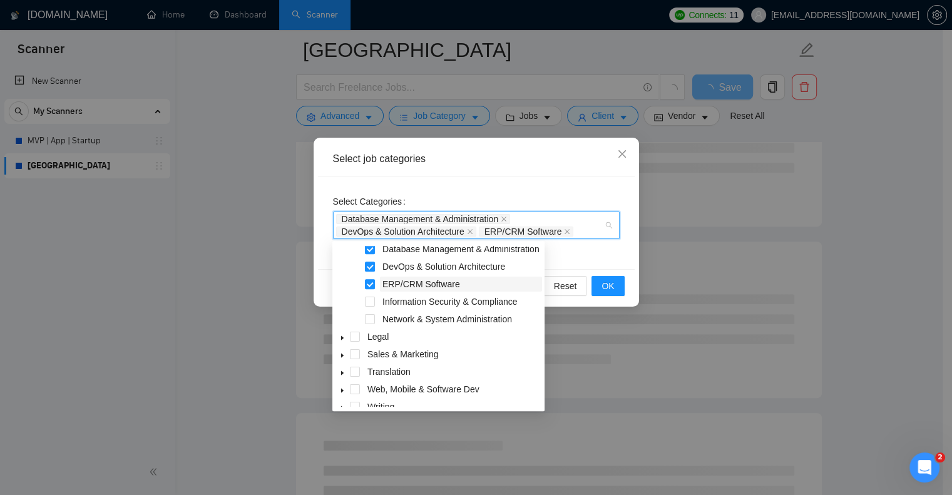
scroll to position [153, 0]
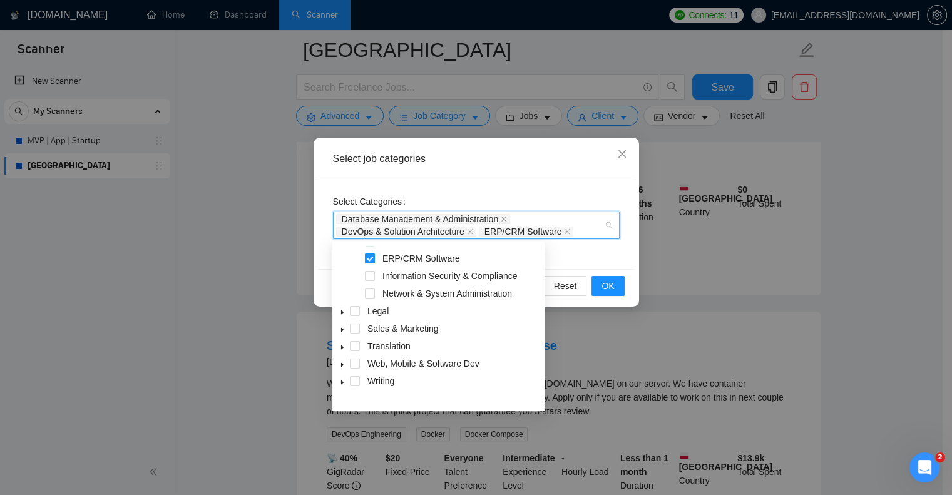
click at [369, 263] on span at bounding box center [370, 258] width 10 height 10
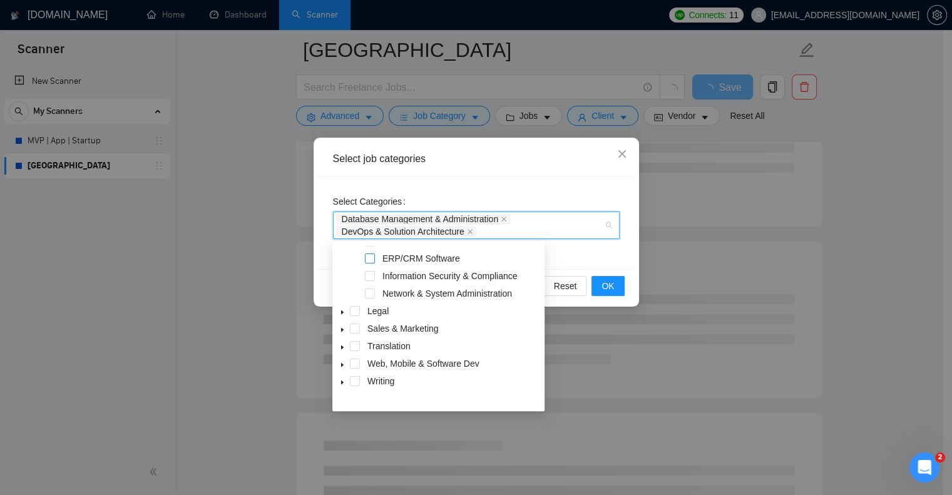
click at [369, 263] on span at bounding box center [370, 258] width 10 height 10
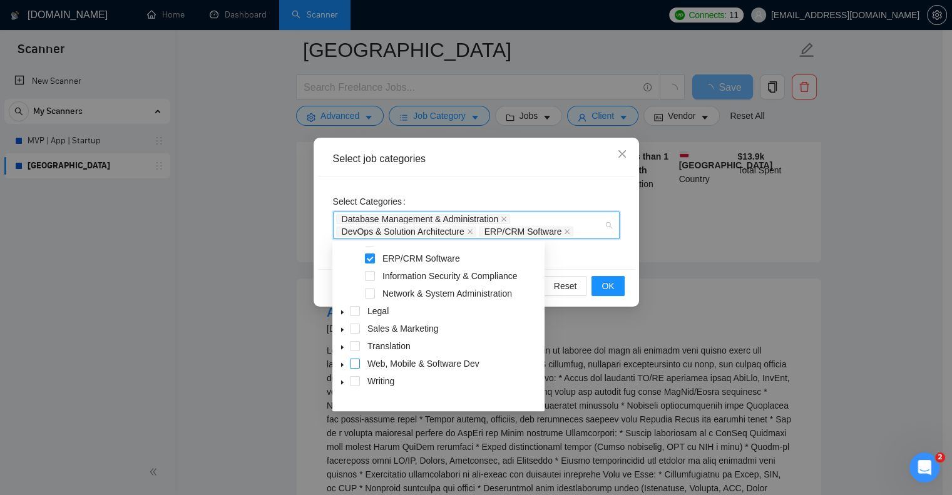
drag, startPoint x: 343, startPoint y: 377, endPoint x: 354, endPoint y: 375, distance: 11.3
click at [354, 374] on div "Web, Mobile & Software Dev" at bounding box center [438, 365] width 207 height 18
click at [354, 369] on span at bounding box center [355, 364] width 10 height 10
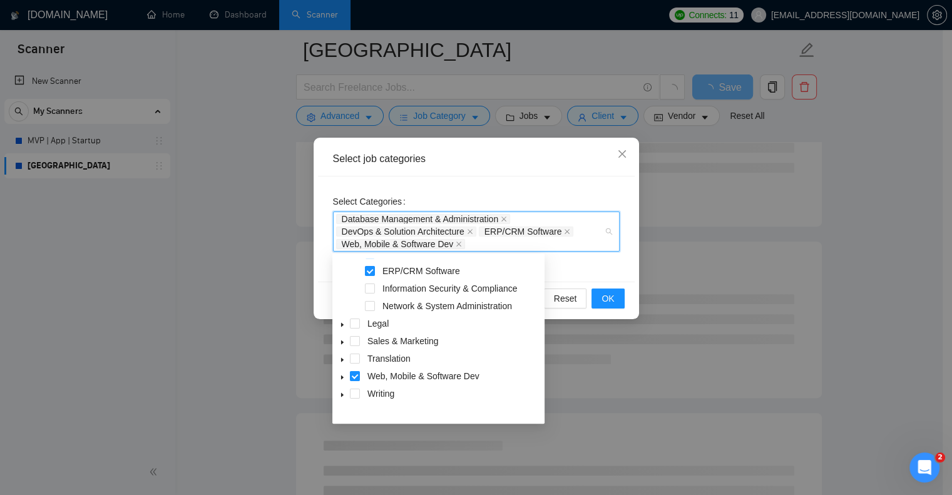
click at [344, 380] on icon "caret-down" at bounding box center [342, 377] width 6 height 6
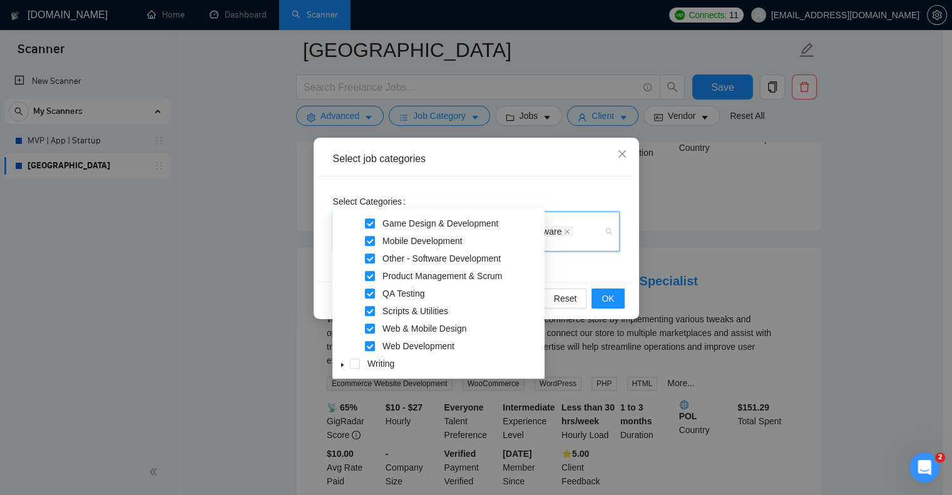
scroll to position [588, 0]
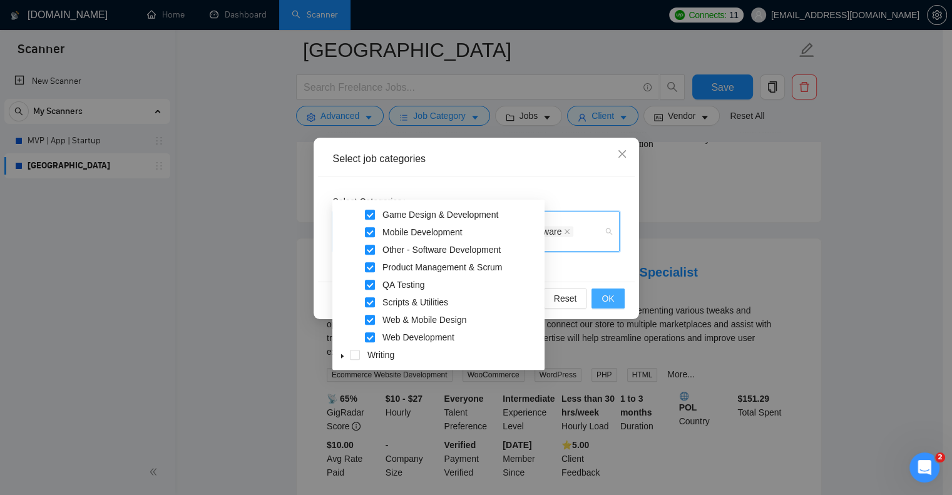
click at [612, 300] on span "OK" at bounding box center [607, 299] width 13 height 14
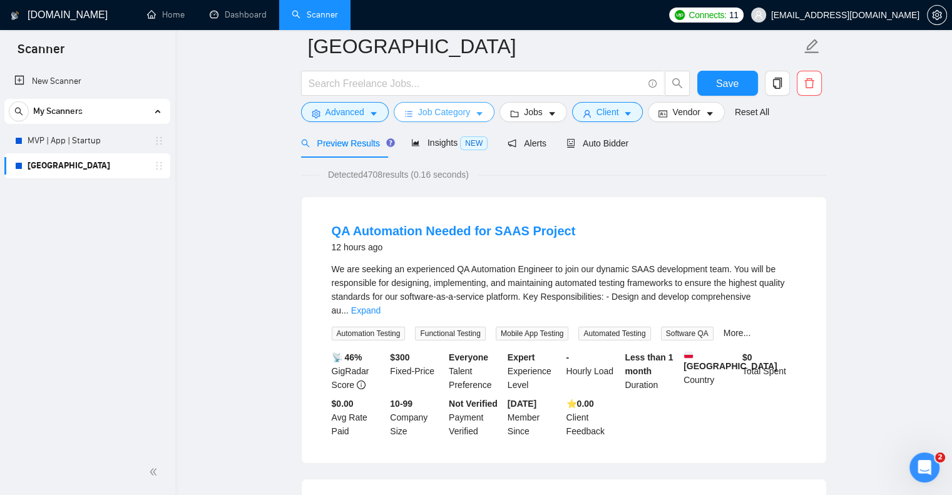
scroll to position [0, 0]
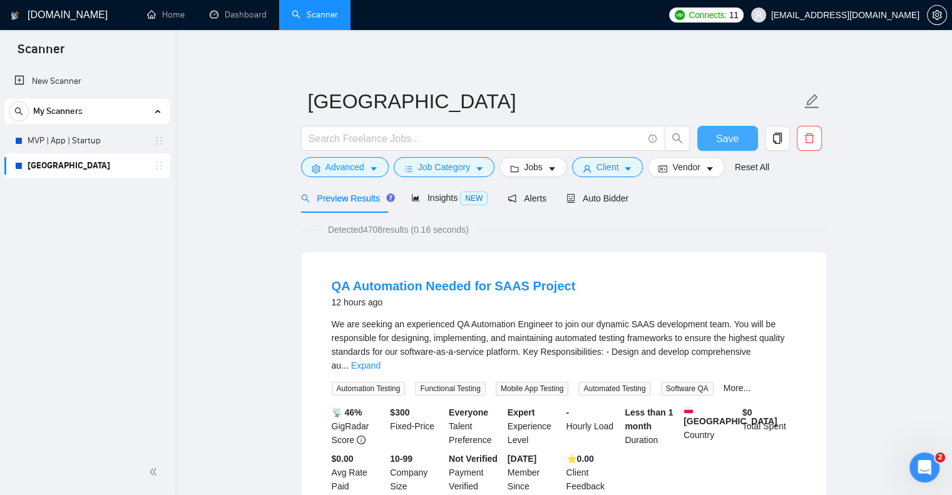
click at [718, 139] on span "Save" at bounding box center [727, 139] width 23 height 16
click at [718, 138] on span "Save" at bounding box center [727, 139] width 23 height 16
click at [103, 147] on link "MVP | App | Startup" at bounding box center [87, 140] width 119 height 25
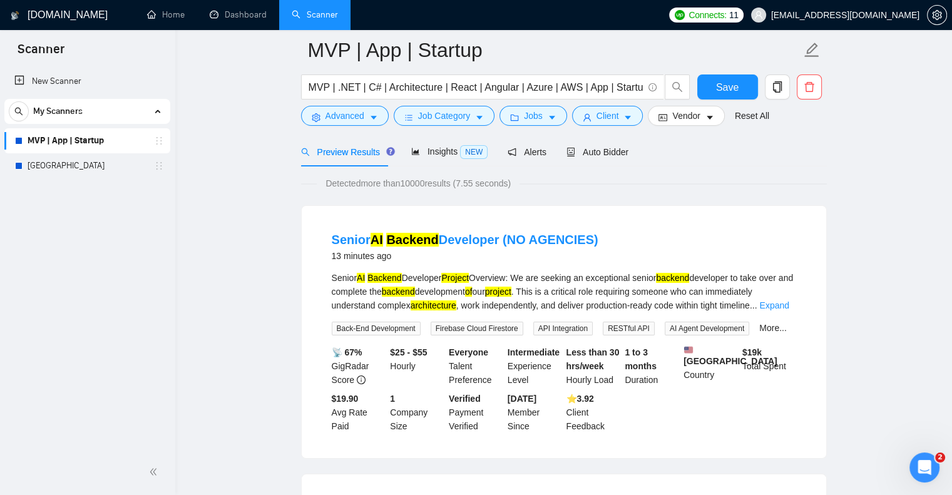
scroll to position [55, 0]
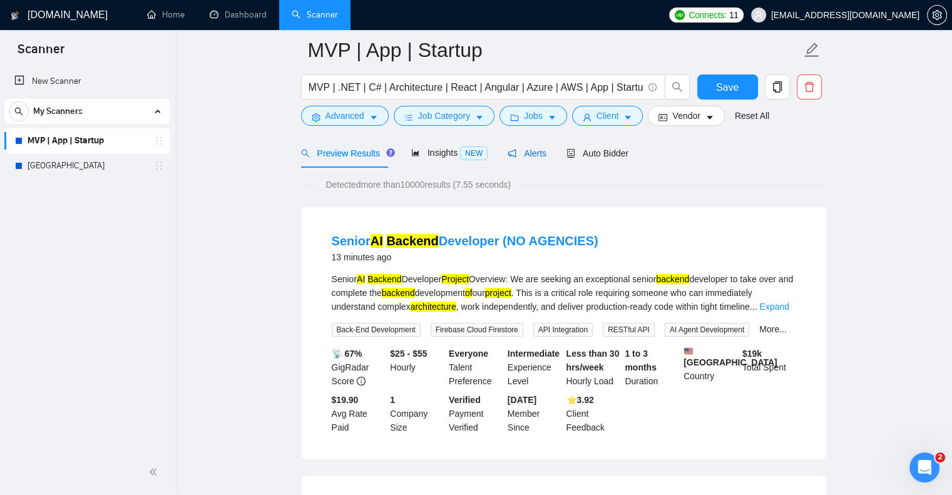
click at [525, 153] on span "Alerts" at bounding box center [527, 153] width 39 height 10
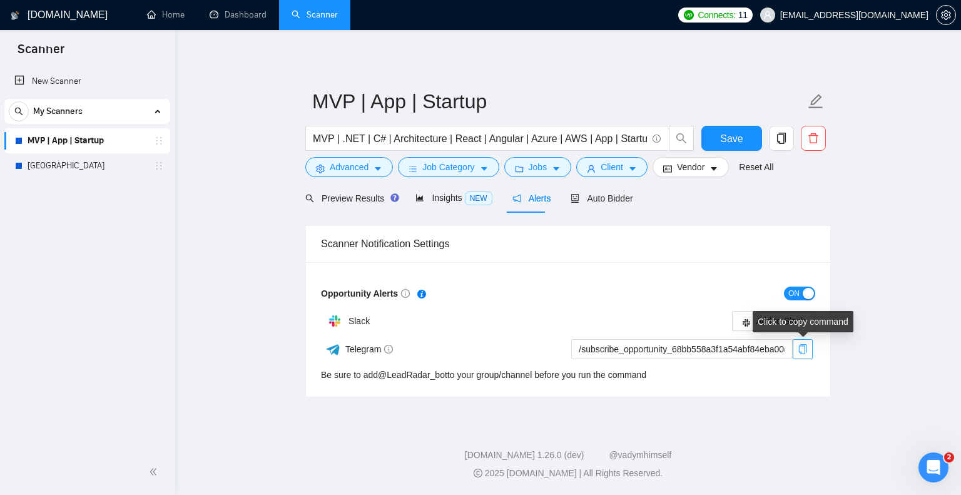
click at [803, 345] on icon "copy" at bounding box center [803, 349] width 8 height 10
click at [120, 173] on link "[GEOGRAPHIC_DATA]" at bounding box center [87, 165] width 119 height 25
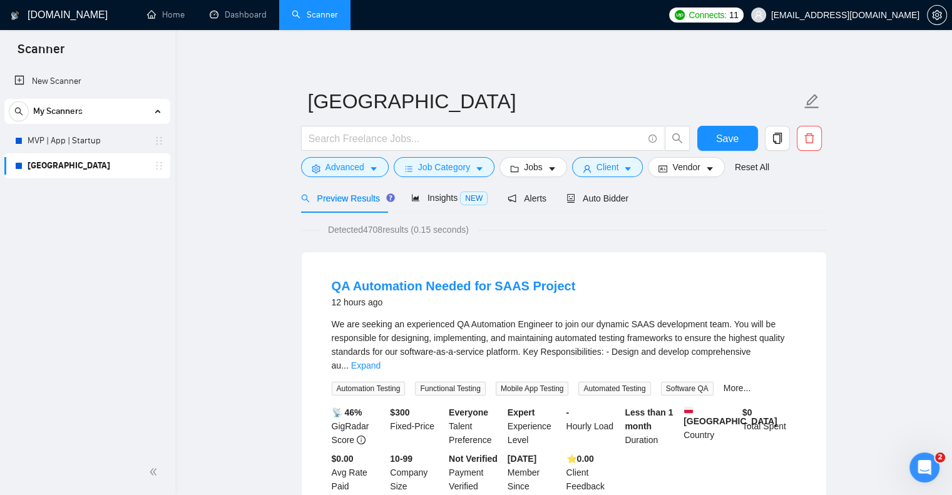
click at [543, 198] on div "Preview Results Insights NEW Alerts Auto Bidder" at bounding box center [465, 197] width 328 height 29
click at [527, 200] on span "Alerts" at bounding box center [527, 198] width 39 height 10
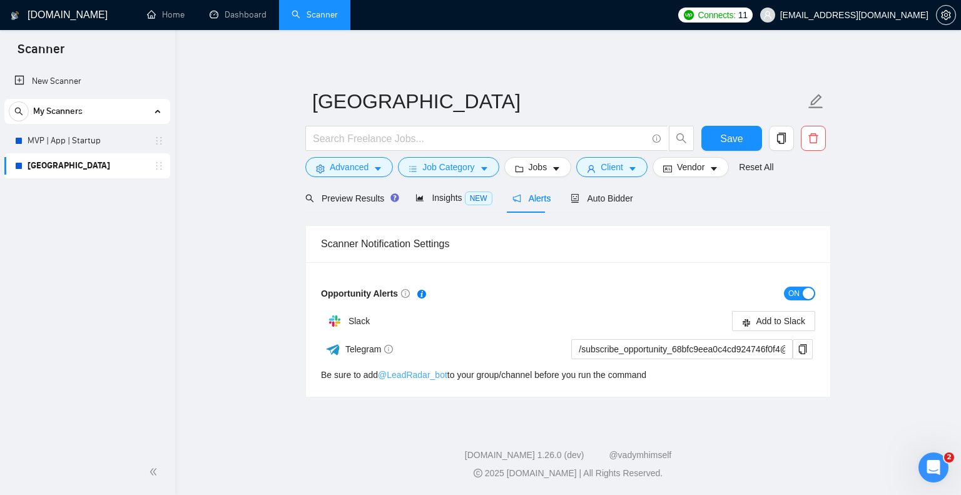
click at [434, 375] on link "@ LeadRadar_bot" at bounding box center [412, 375] width 69 height 10
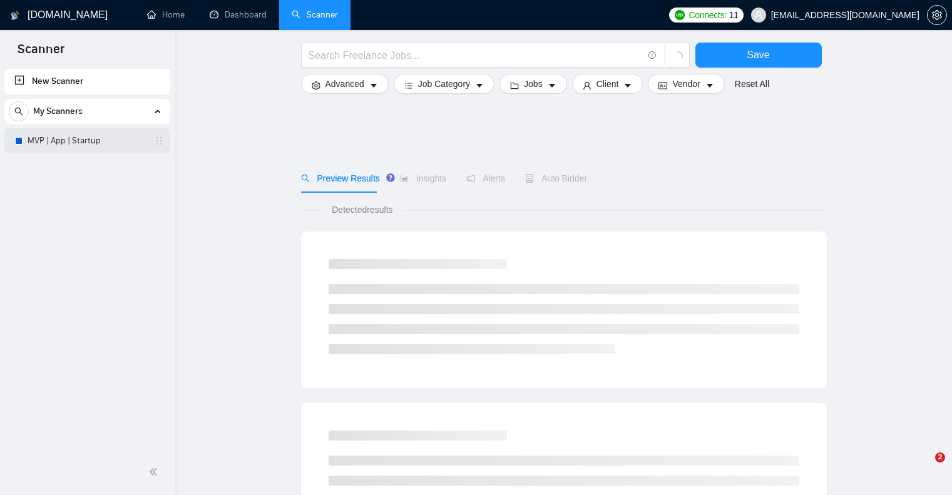
scroll to position [94, 0]
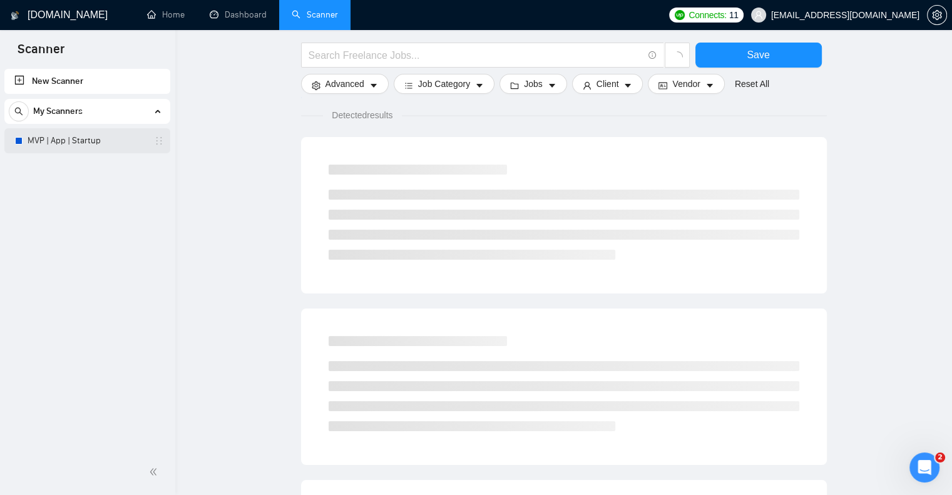
click at [105, 142] on link "MVP | App | Startup" at bounding box center [87, 140] width 119 height 25
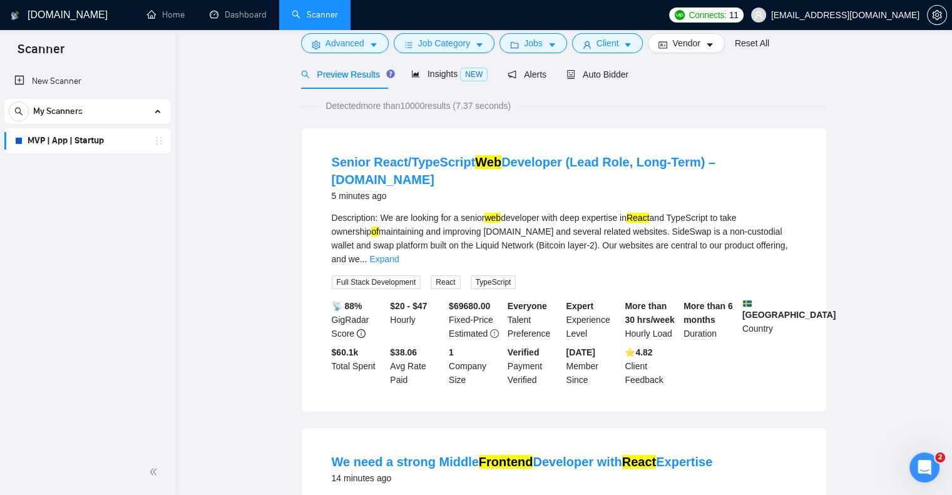
scroll to position [4, 0]
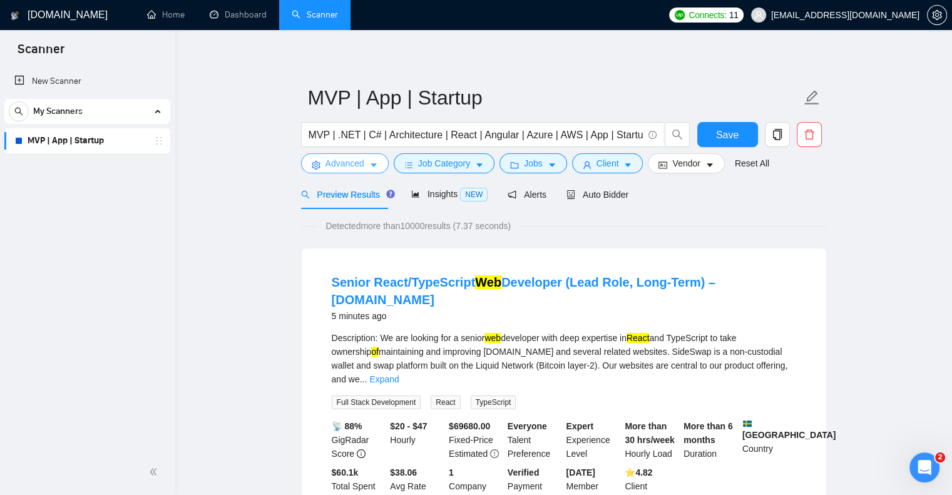
click at [332, 166] on span "Advanced" at bounding box center [344, 163] width 39 height 14
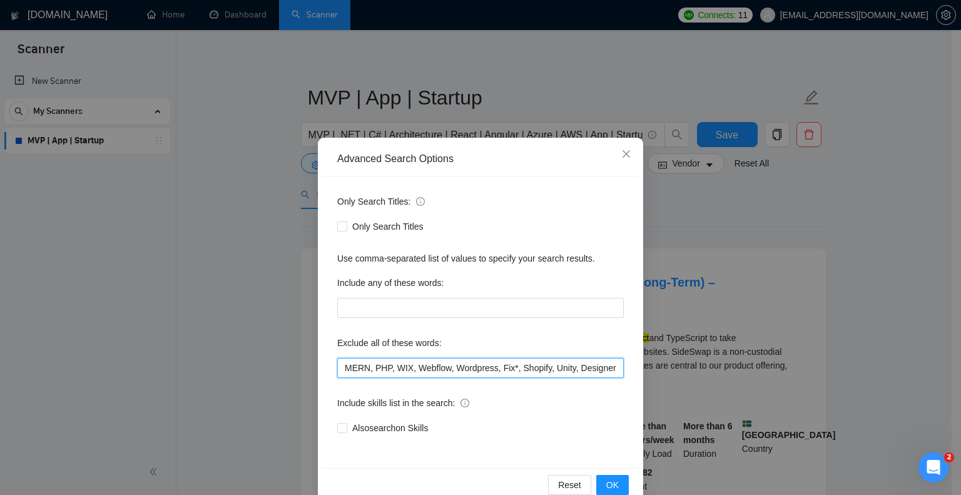
click at [381, 369] on input "MERN, PHP, WIX, Webflow, Wordpress, Fix*, Shopify, Unity, Designer" at bounding box center [480, 368] width 287 height 20
click at [506, 93] on div "Advanced Search Options Only Search Titles: Only Search Titles Use comma-separa…" at bounding box center [480, 247] width 961 height 495
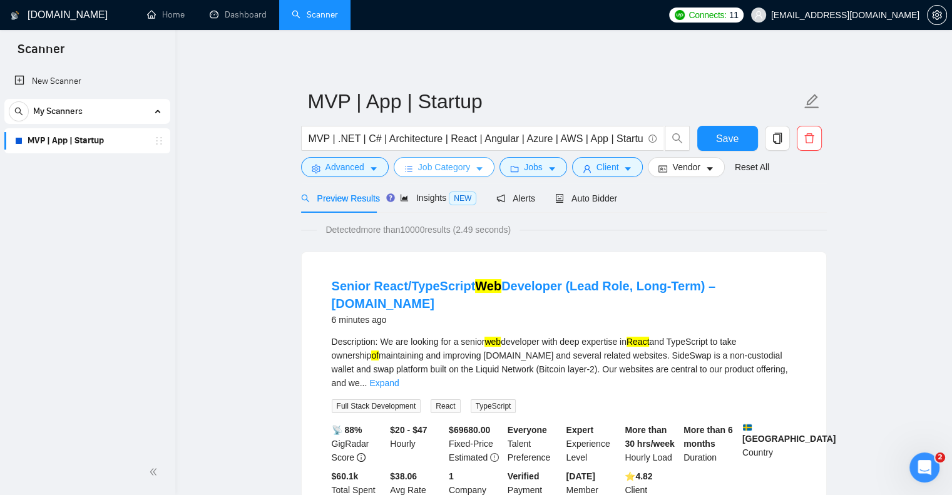
click at [457, 175] on button "Job Category" at bounding box center [444, 167] width 101 height 20
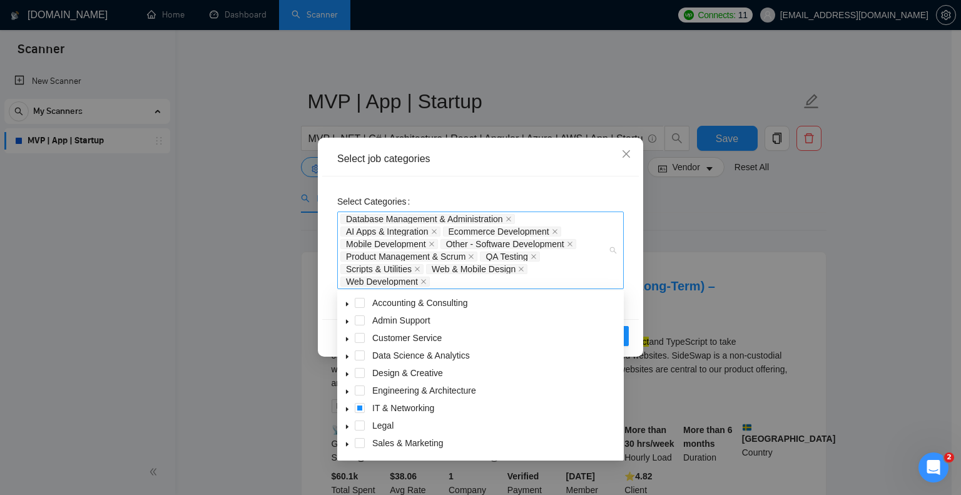
drag, startPoint x: 468, startPoint y: 273, endPoint x: 395, endPoint y: 250, distance: 76.8
click at [395, 250] on div "Database Management & Administration AI Apps & Integration Ecommerce Developmen…" at bounding box center [474, 250] width 268 height 75
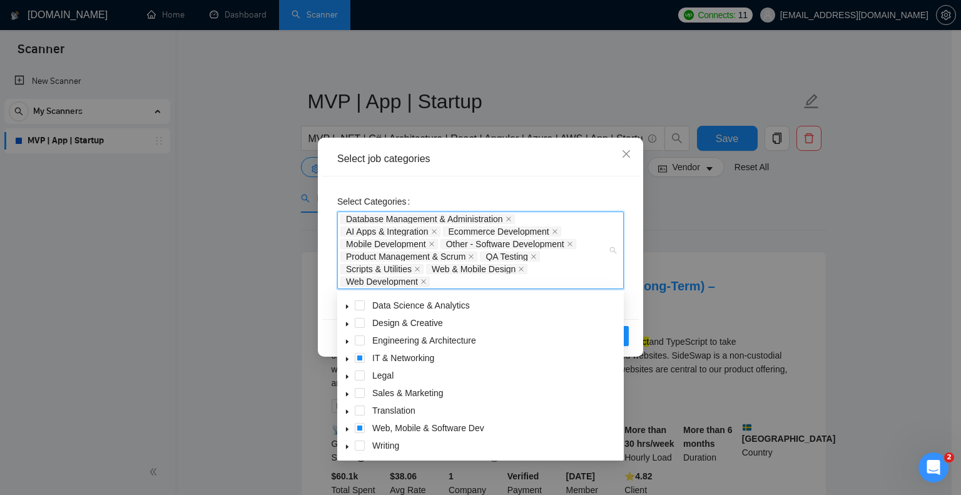
click at [347, 360] on icon "caret-down" at bounding box center [347, 359] width 3 height 4
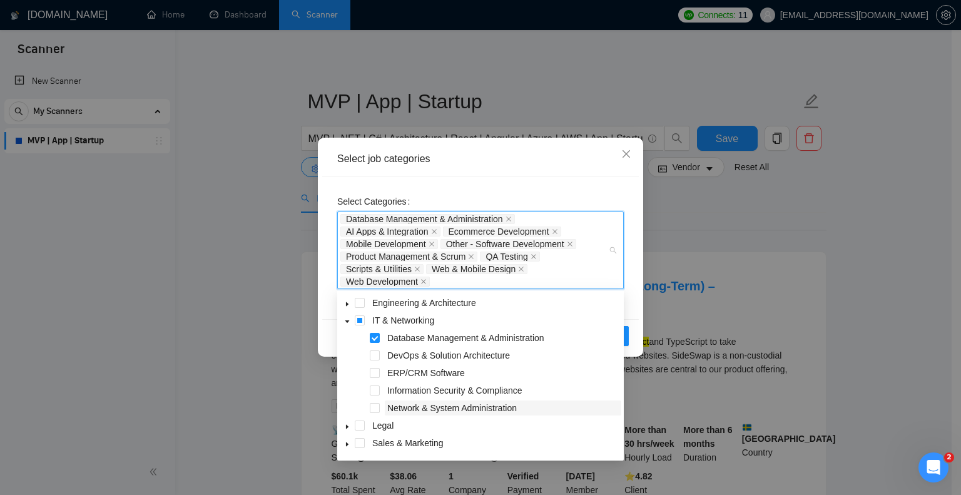
scroll to position [88, 0]
click at [378, 352] on span at bounding box center [375, 355] width 10 height 10
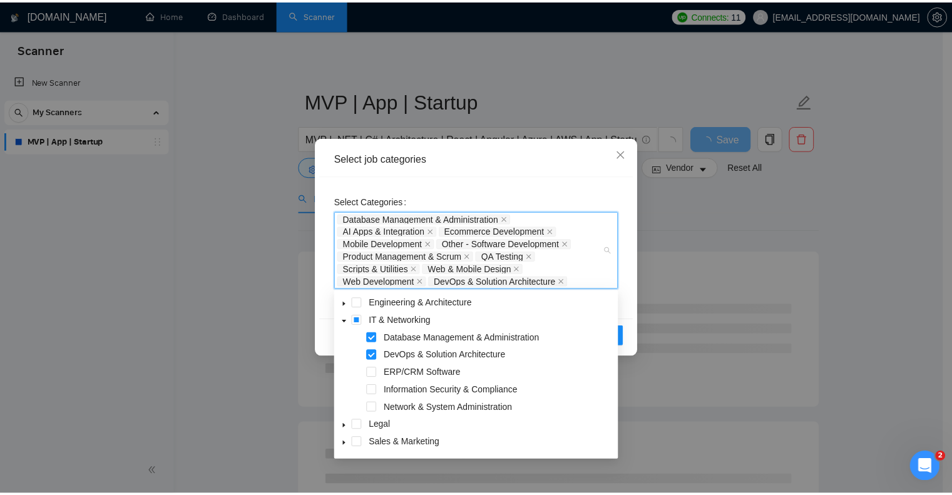
scroll to position [138, 0]
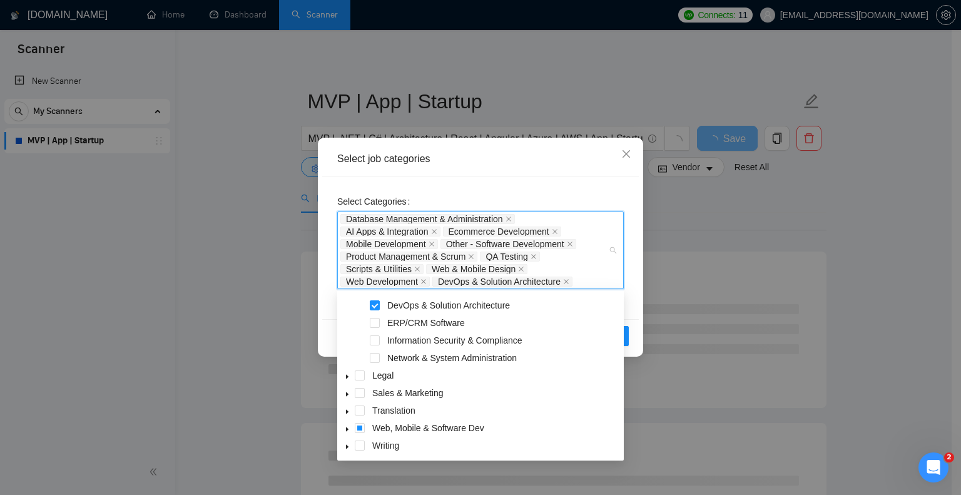
click at [533, 153] on div "Select job categories" at bounding box center [480, 159] width 287 height 14
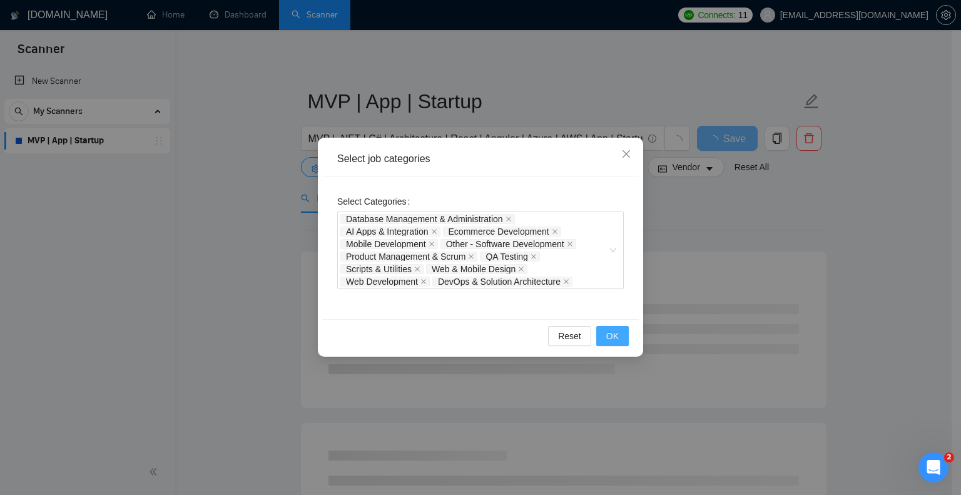
click at [608, 327] on button "OK" at bounding box center [612, 336] width 33 height 20
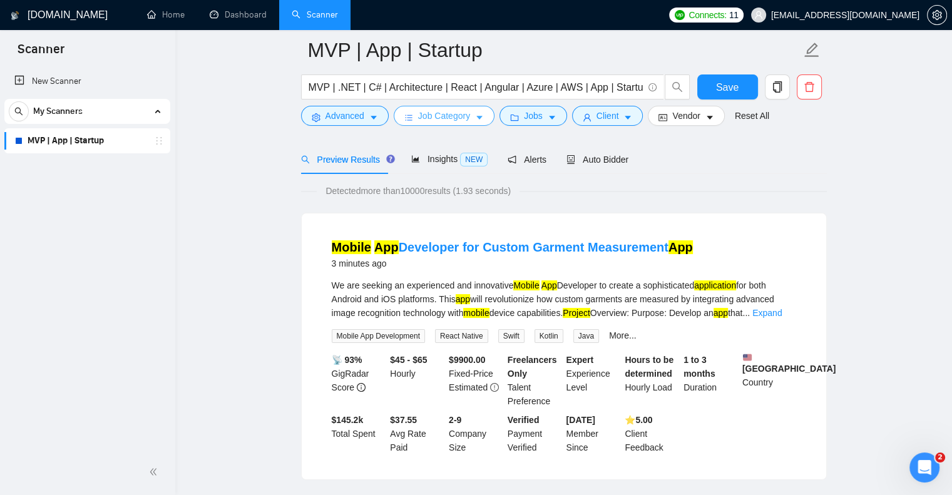
scroll to position [70, 0]
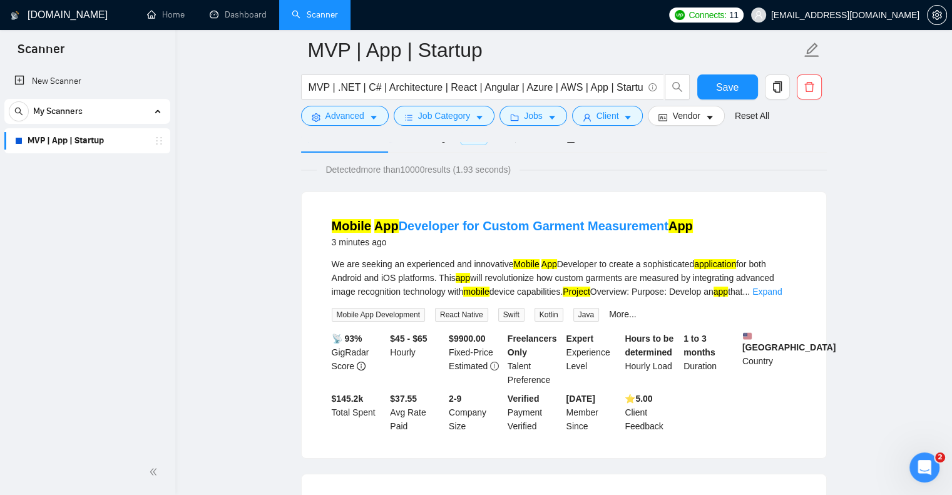
click at [775, 297] on div "We are seeking an experienced and innovative Mobile App Developer to create a s…" at bounding box center [564, 277] width 464 height 41
click at [778, 293] on link "Expand" at bounding box center [766, 292] width 29 height 10
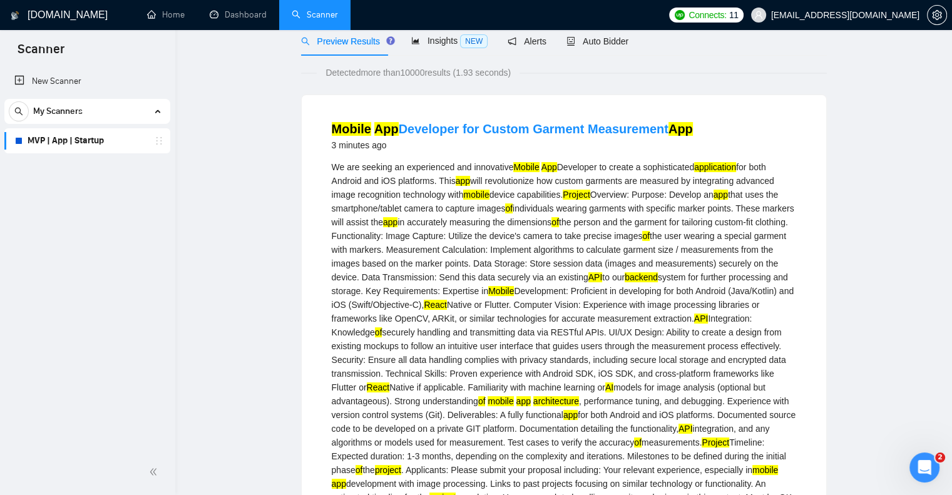
scroll to position [0, 0]
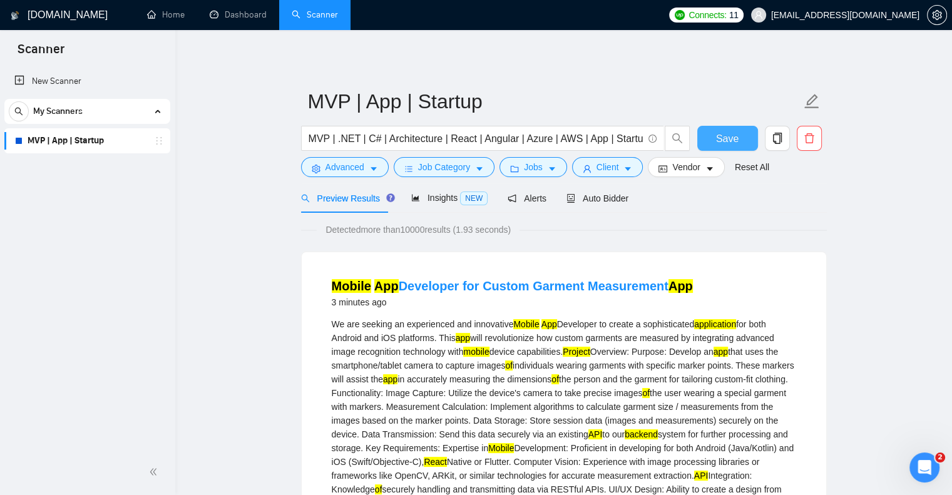
click at [738, 145] on button "Save" at bounding box center [727, 138] width 61 height 25
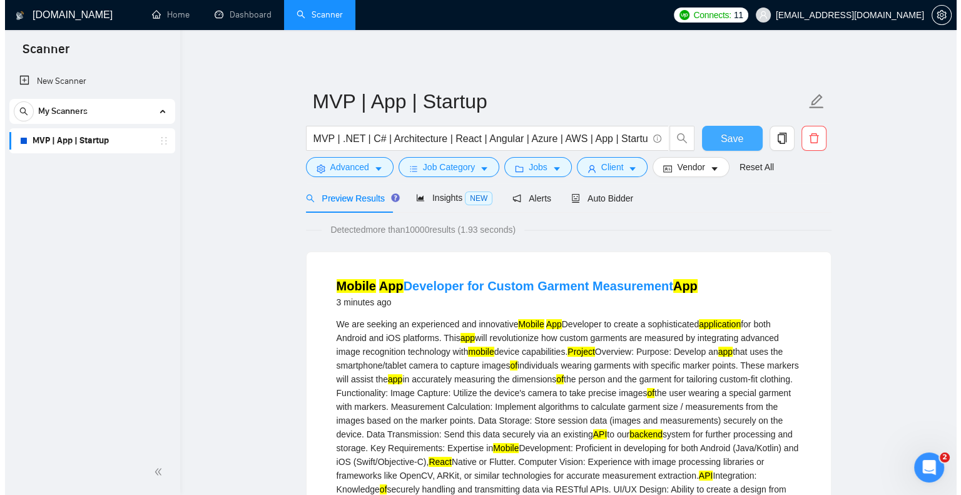
scroll to position [3, 0]
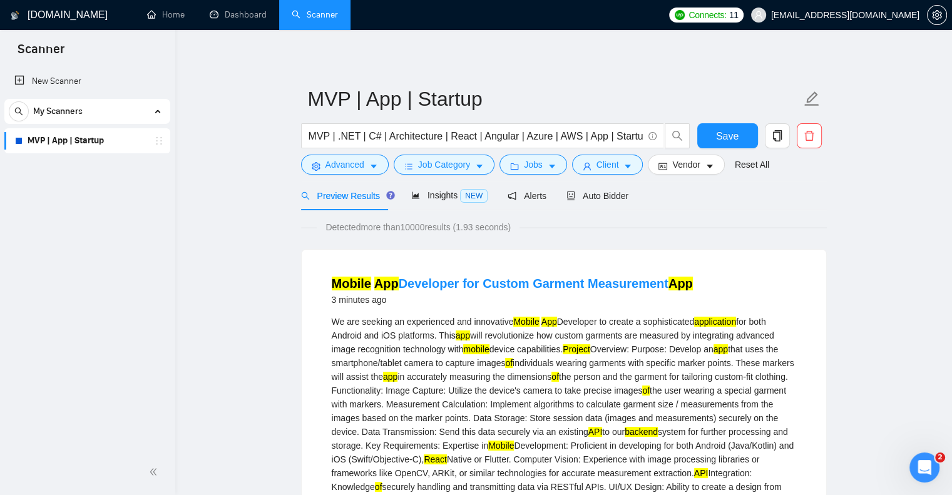
click at [593, 178] on form "MVP | App | Startup MVP | .NET | C# | Architecture | React | Angular | Azure | …" at bounding box center [564, 130] width 526 height 102
click at [600, 165] on span "Client" at bounding box center [607, 165] width 23 height 14
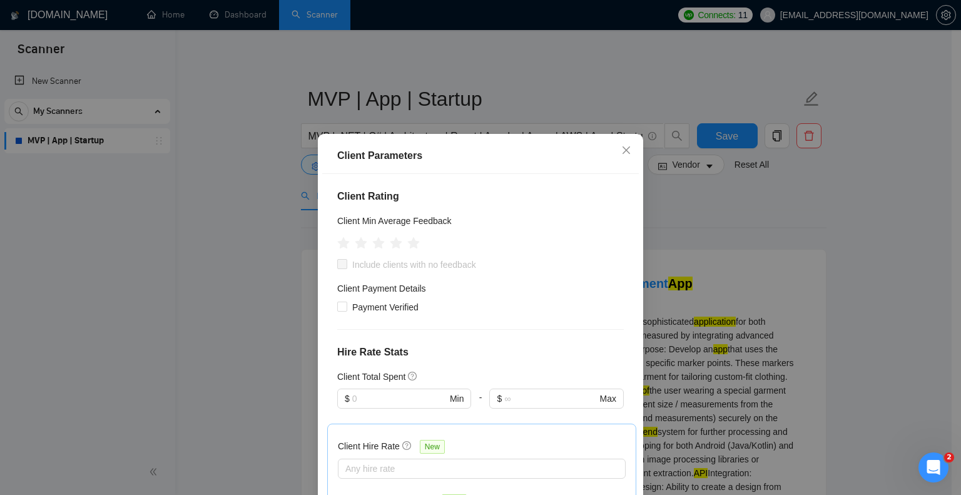
scroll to position [195, 0]
click at [395, 301] on span "Payment Verified" at bounding box center [385, 308] width 76 height 14
click at [346, 302] on input "Payment Verified" at bounding box center [341, 306] width 9 height 9
checkbox input "true"
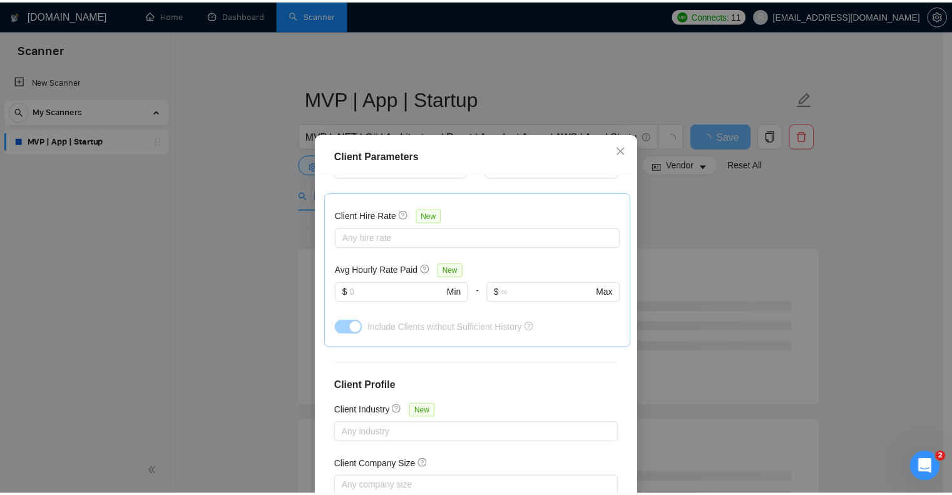
scroll to position [451, 0]
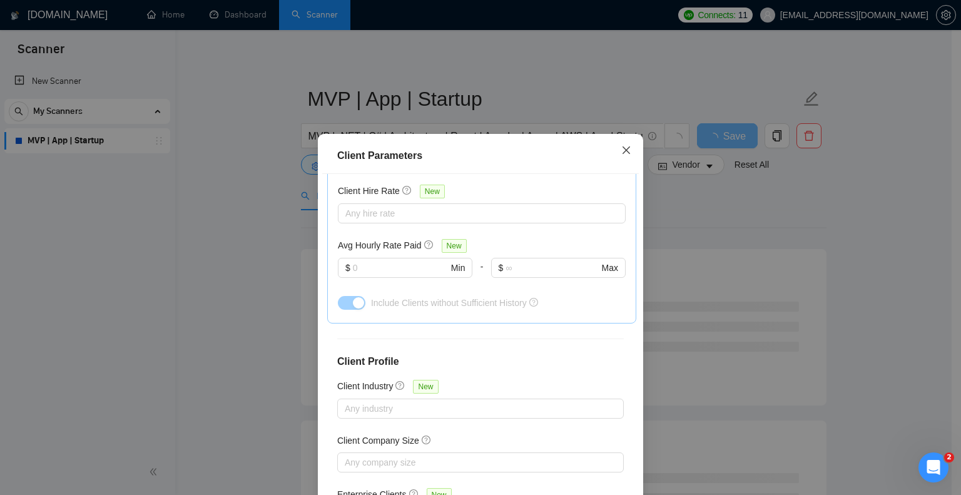
click at [625, 150] on icon "close" at bounding box center [626, 150] width 10 height 10
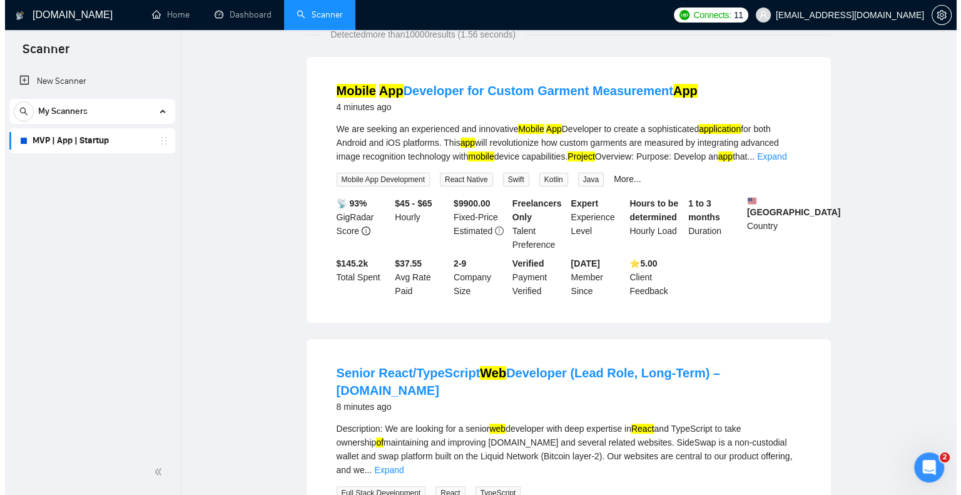
scroll to position [0, 0]
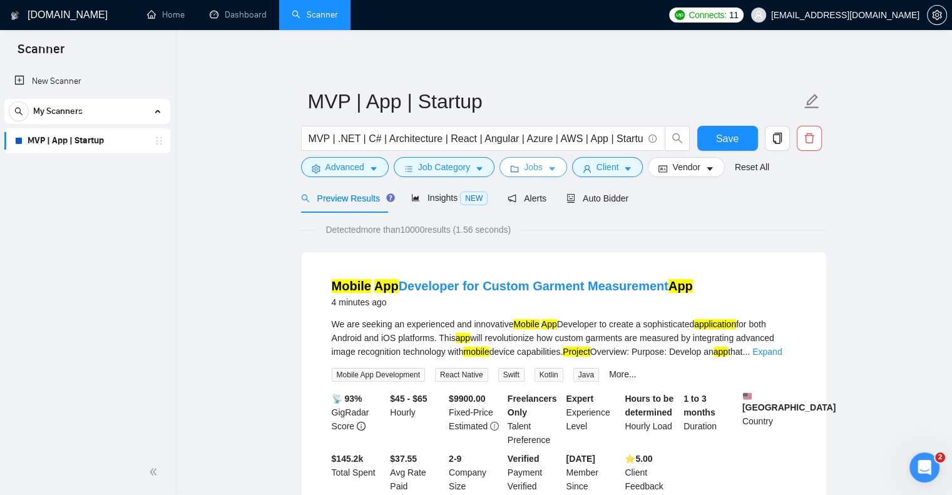
click at [553, 167] on button "Jobs" at bounding box center [533, 167] width 68 height 20
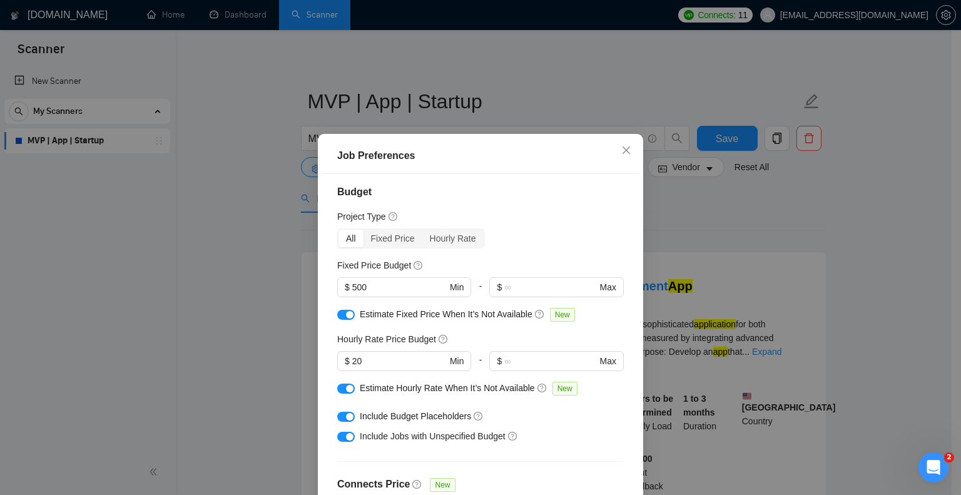
scroll to position [6, 0]
click at [447, 230] on div "Hourly Rate" at bounding box center [452, 237] width 61 height 18
click at [422, 228] on input "Hourly Rate" at bounding box center [422, 228] width 0 height 0
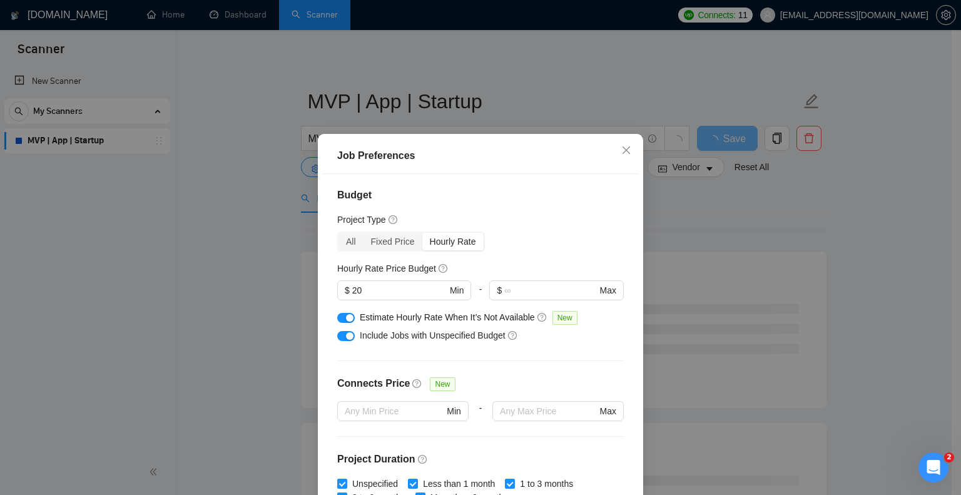
scroll to position [0, 0]
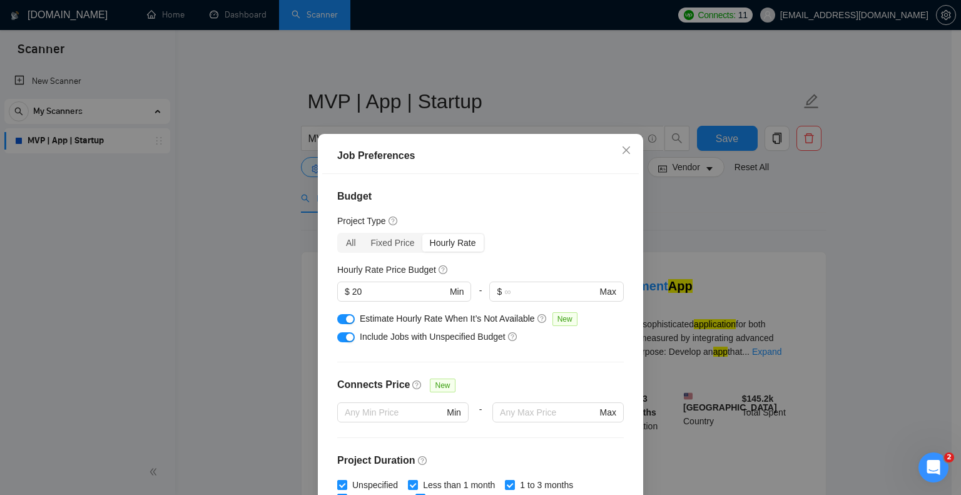
click at [339, 338] on button "button" at bounding box center [346, 337] width 18 height 10
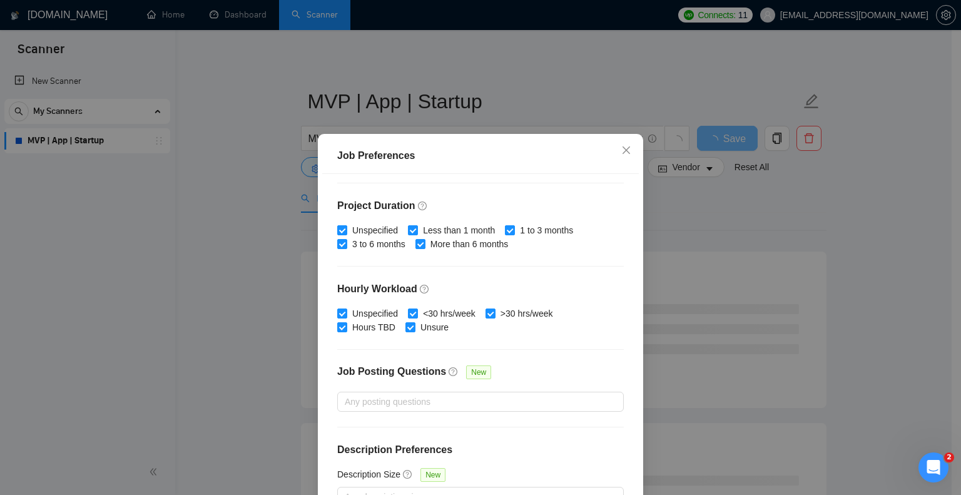
scroll to position [80, 0]
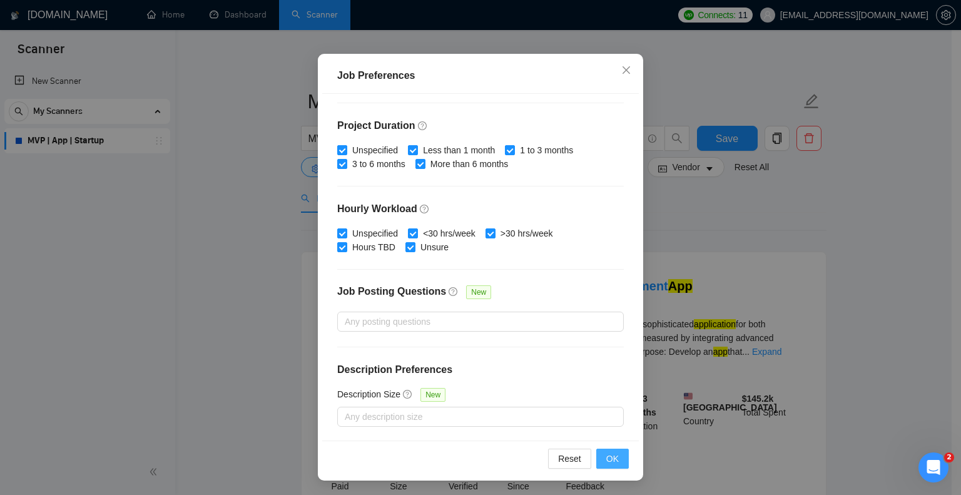
click at [607, 455] on span "OK" at bounding box center [612, 459] width 13 height 14
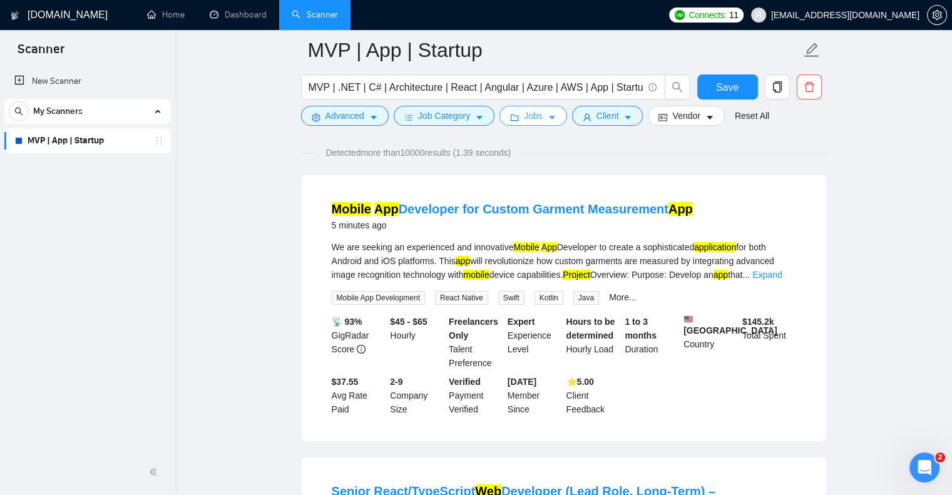
scroll to position [83, 0]
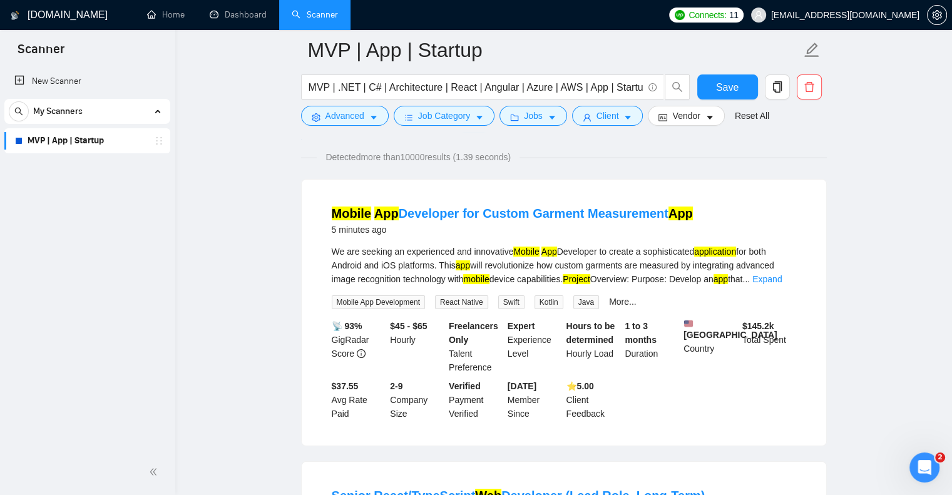
click at [594, 150] on div "Detected more than 10000 results (1.39 seconds)" at bounding box center [564, 157] width 526 height 14
click at [735, 87] on span "Save" at bounding box center [727, 87] width 23 height 16
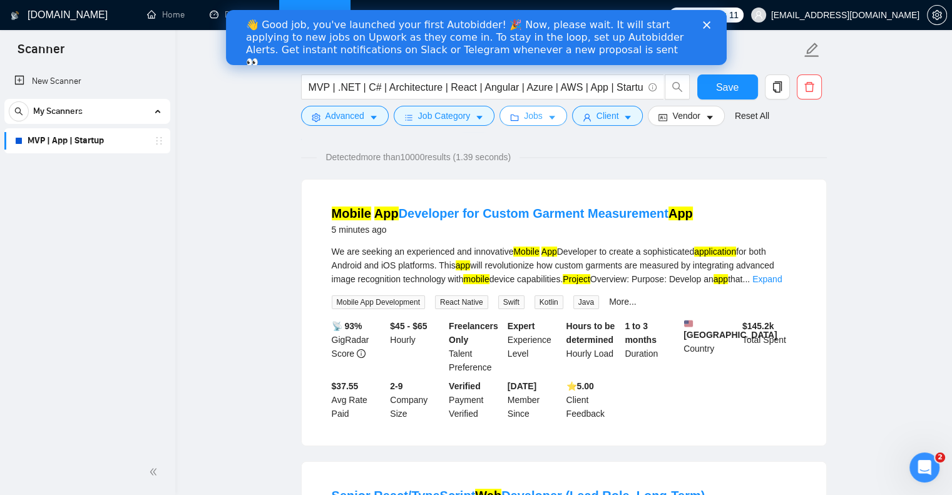
scroll to position [0, 0]
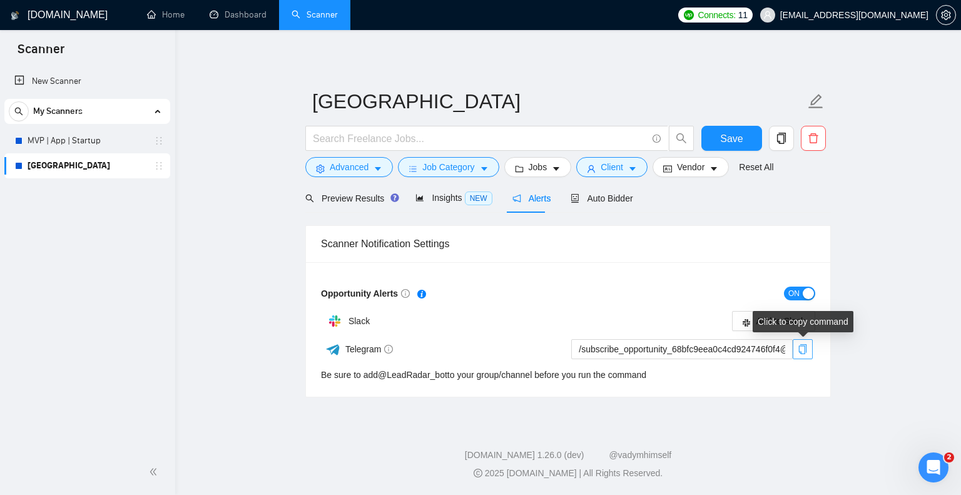
click at [801, 340] on button "button" at bounding box center [803, 349] width 20 height 20
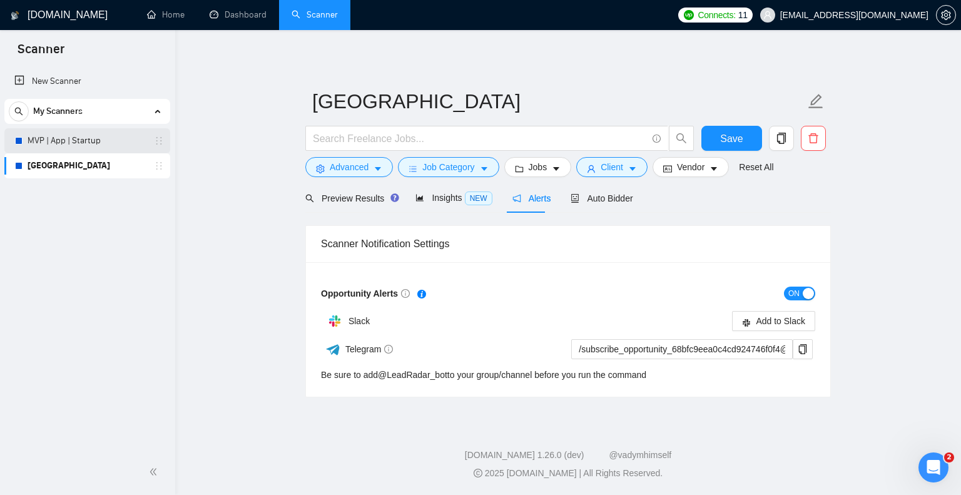
click at [88, 145] on link "MVP | App | Startup" at bounding box center [87, 140] width 119 height 25
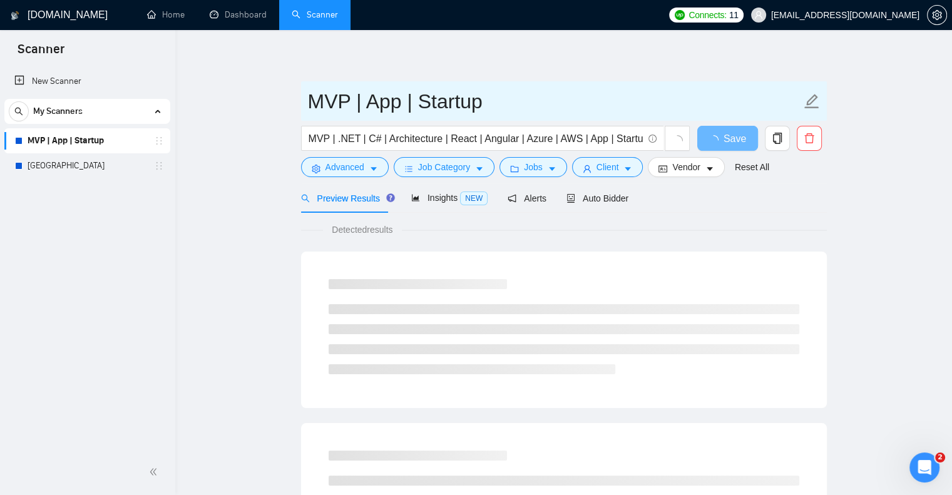
click at [809, 99] on icon "edit" at bounding box center [811, 101] width 14 height 14
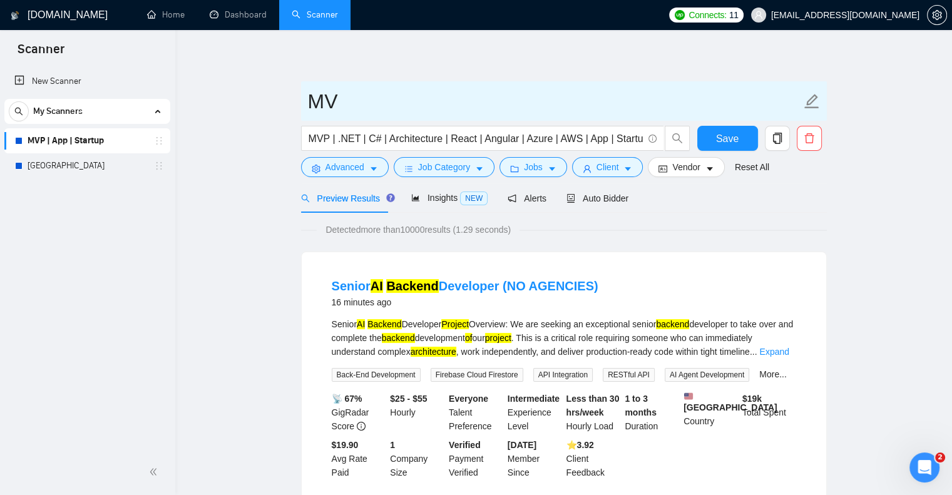
type input "M"
type input "All Projects"
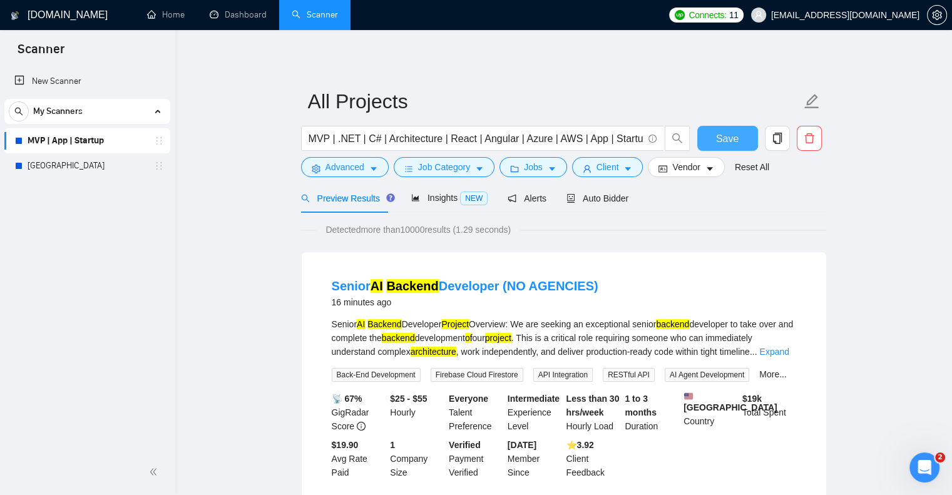
click at [737, 140] on span "Save" at bounding box center [727, 139] width 23 height 16
click at [80, 172] on link "[GEOGRAPHIC_DATA]" at bounding box center [87, 165] width 119 height 25
